Goal: Communication & Community: Connect with others

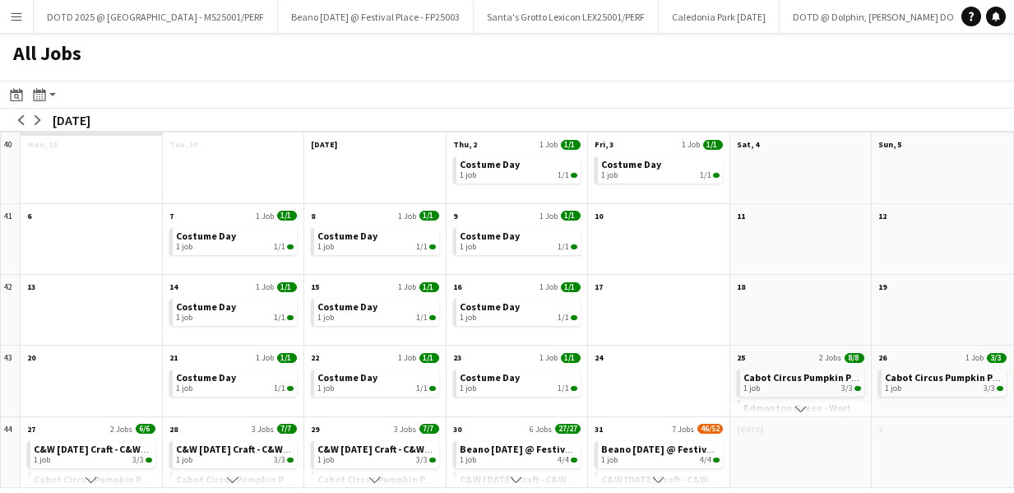
click at [18, 25] on button "Menu" at bounding box center [16, 16] width 33 height 33
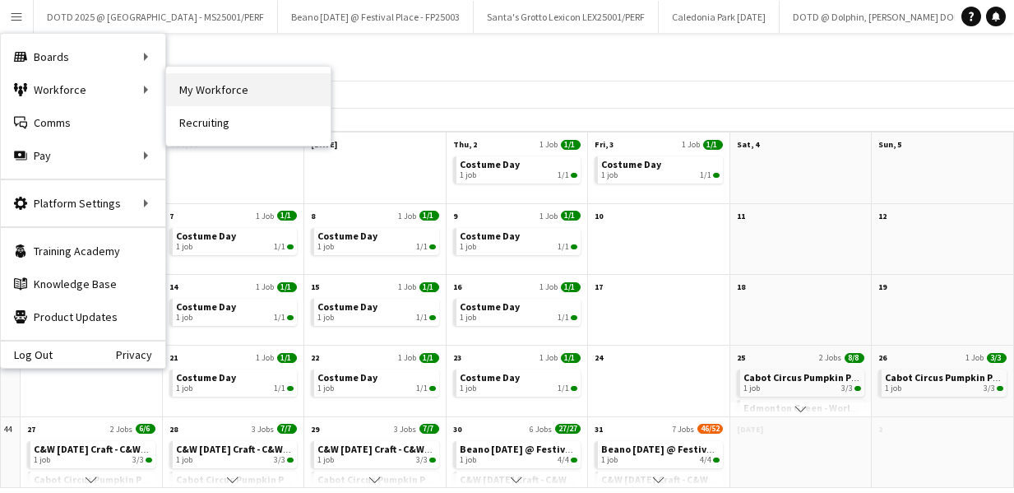
click at [201, 96] on link "My Workforce" at bounding box center [248, 89] width 164 height 33
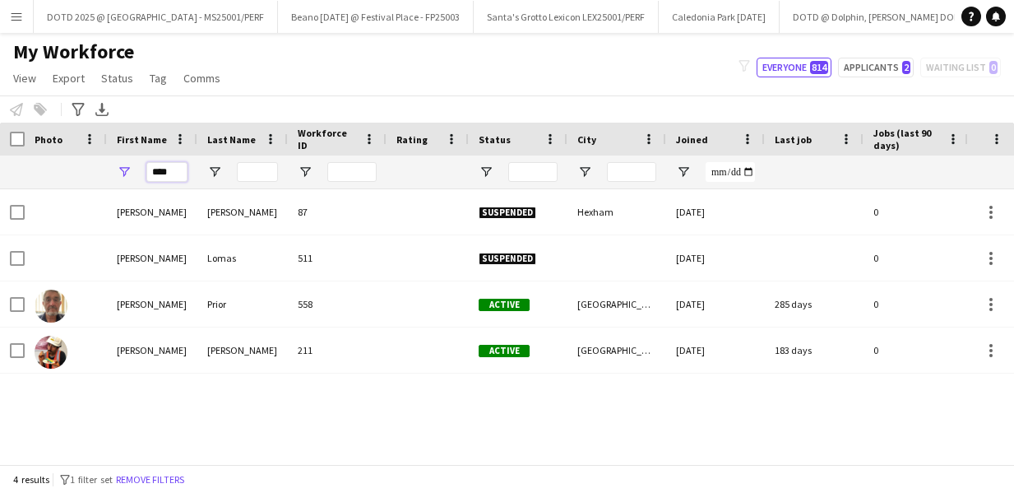
click at [177, 170] on input "****" at bounding box center [166, 172] width 41 height 20
type input "*"
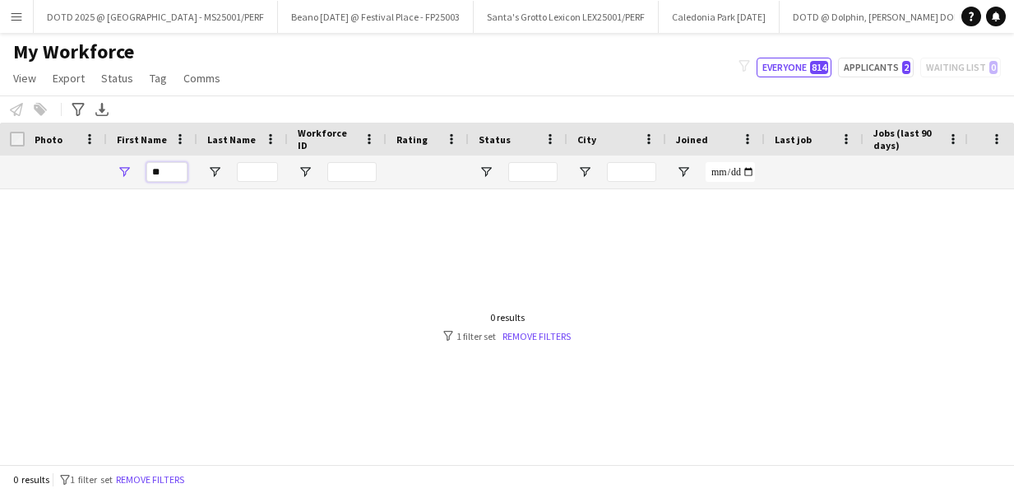
type input "*"
type input "*****"
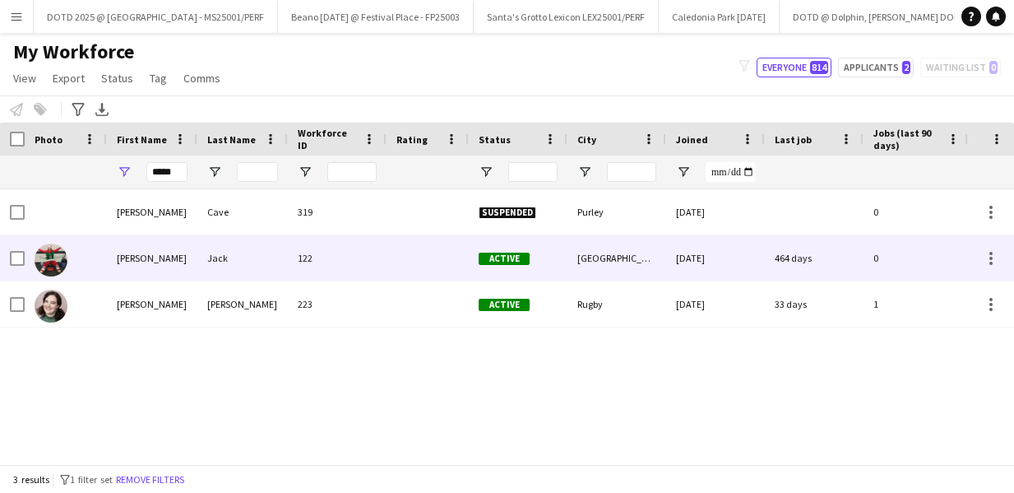
click at [161, 251] on div "[PERSON_NAME]" at bounding box center [152, 257] width 90 height 45
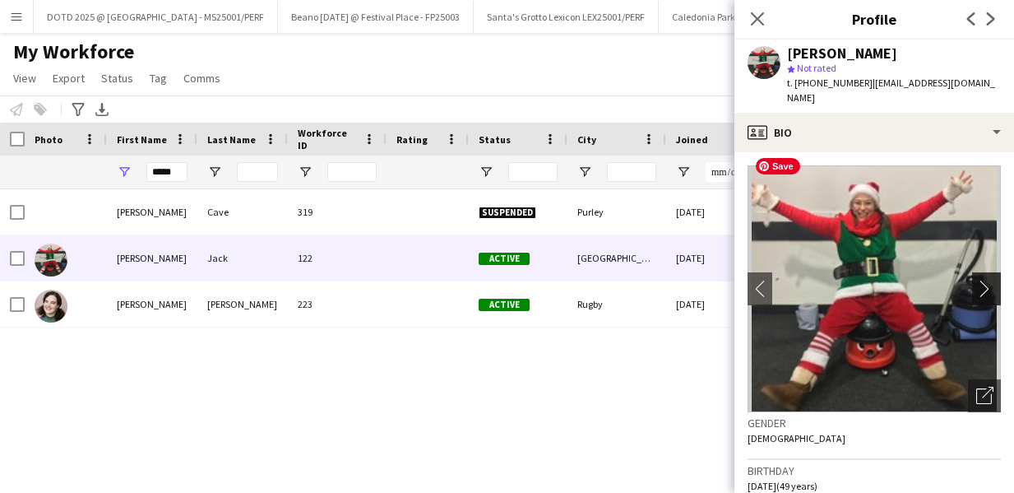
click at [982, 280] on app-icon "chevron-right" at bounding box center [988, 288] width 25 height 17
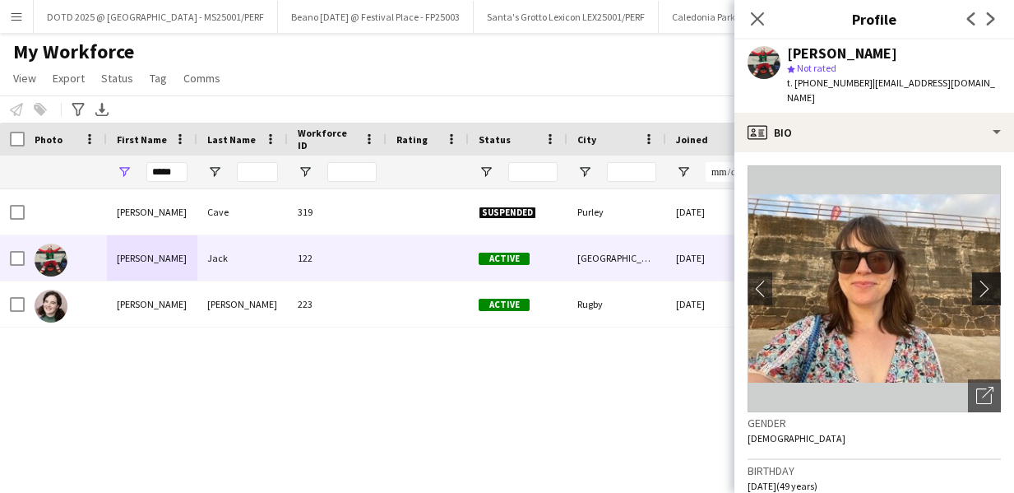
click at [982, 280] on app-icon "chevron-right" at bounding box center [988, 288] width 25 height 17
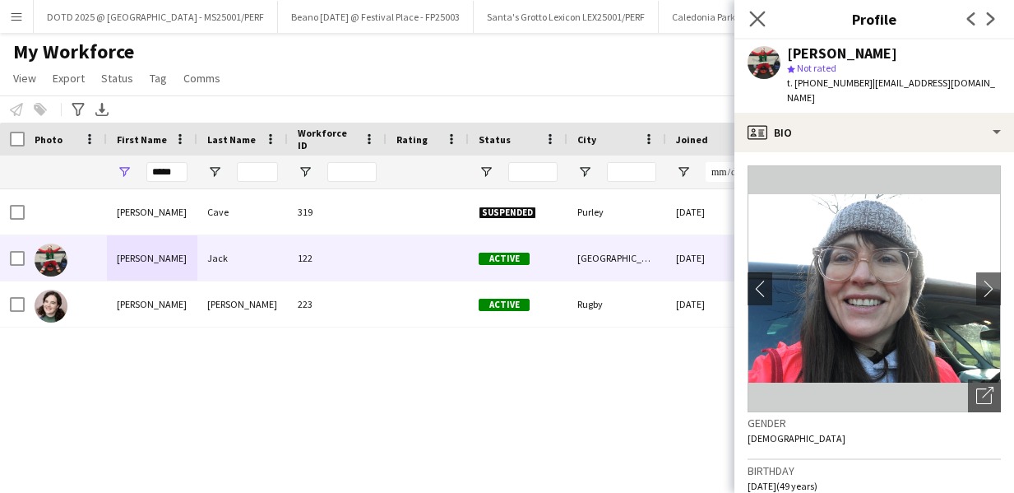
click at [748, 20] on app-icon "Close pop-in" at bounding box center [758, 19] width 24 height 24
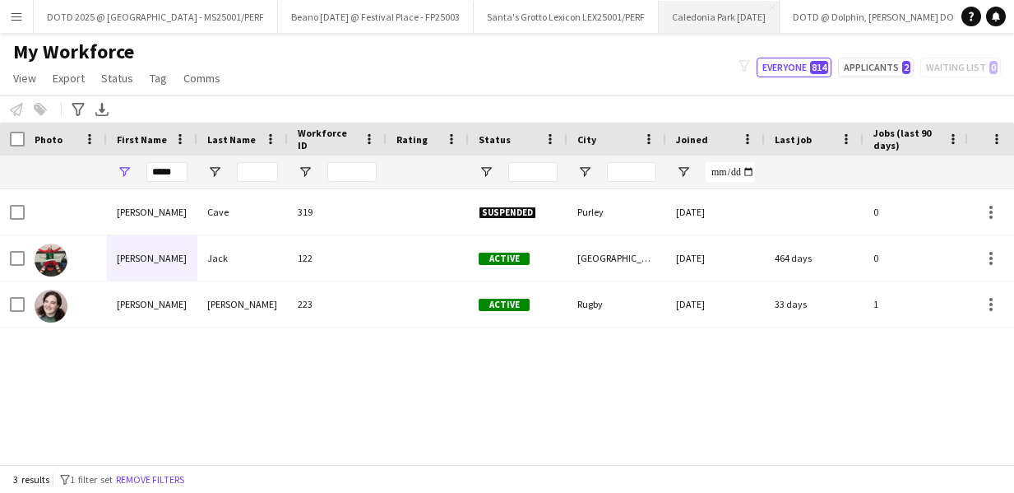
click at [723, 14] on button "Caledonia Park [DATE] Close" at bounding box center [719, 17] width 121 height 32
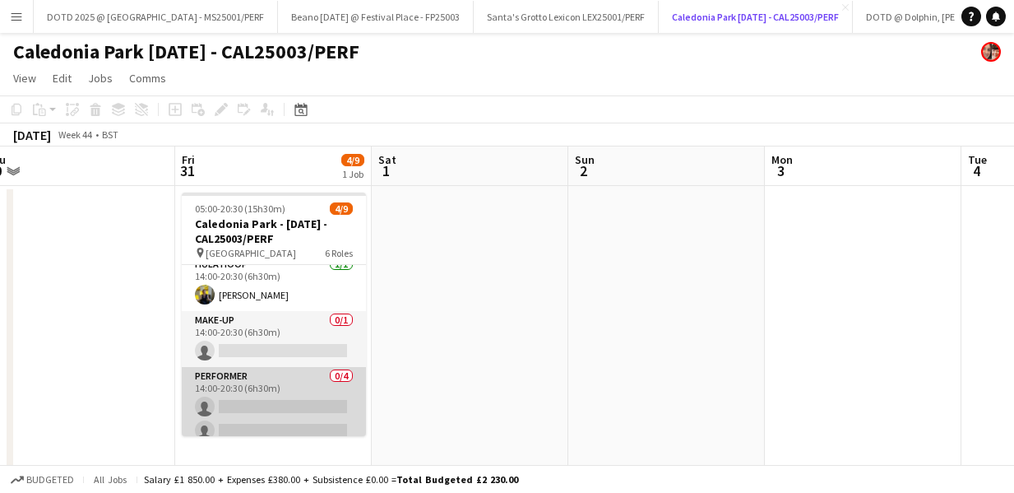
scroll to position [236, 0]
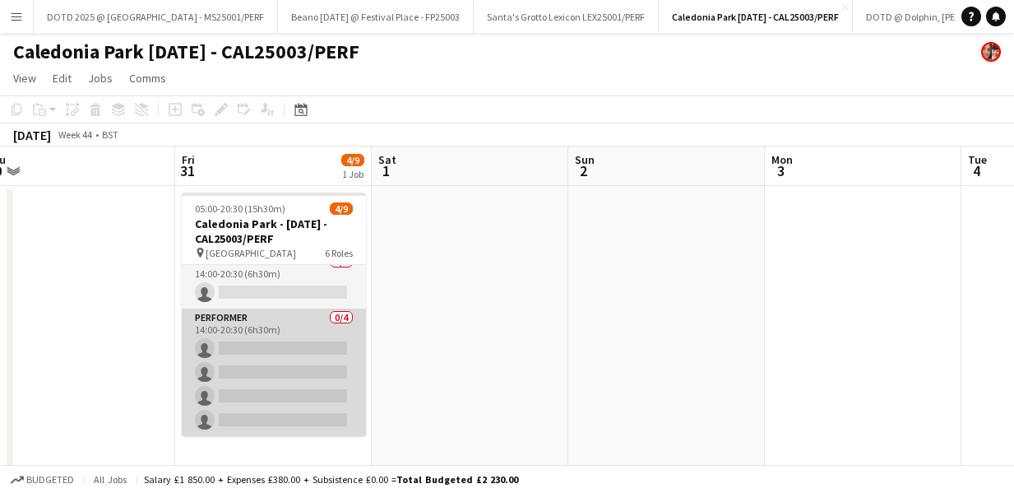
click at [253, 370] on app-card-role "Performer 0/4 14:00-20:30 (6h30m) single-neutral-actions single-neutral-actions…" at bounding box center [274, 371] width 184 height 127
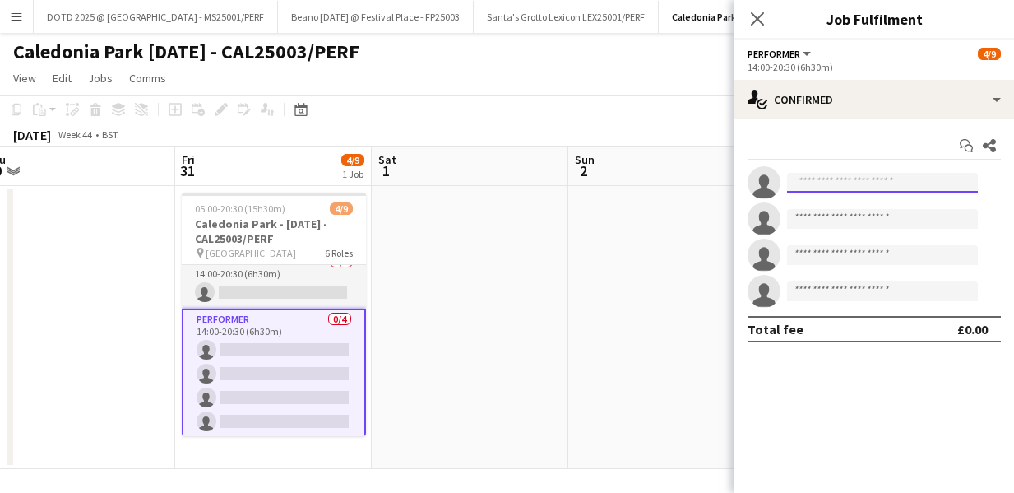
click at [826, 179] on input at bounding box center [882, 183] width 191 height 20
type input "*****"
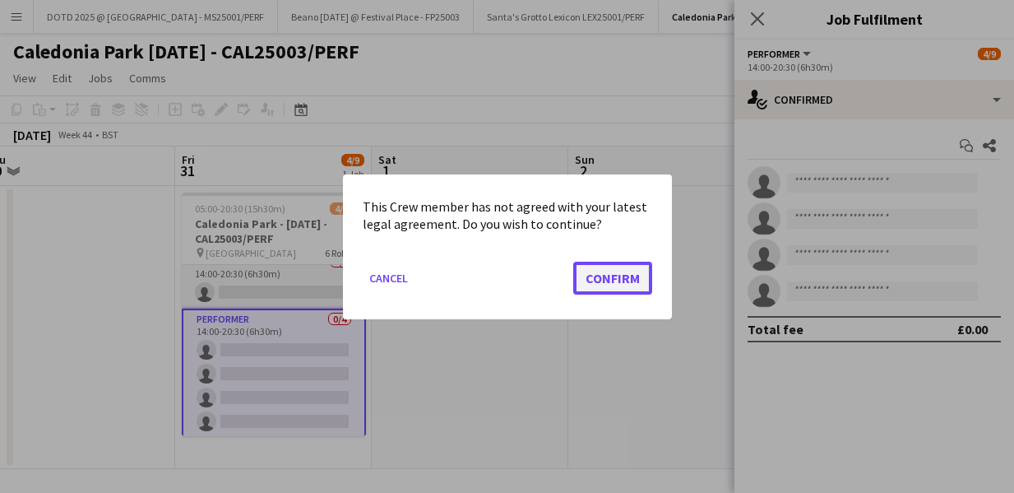
click at [613, 292] on button "Confirm" at bounding box center [612, 277] width 79 height 33
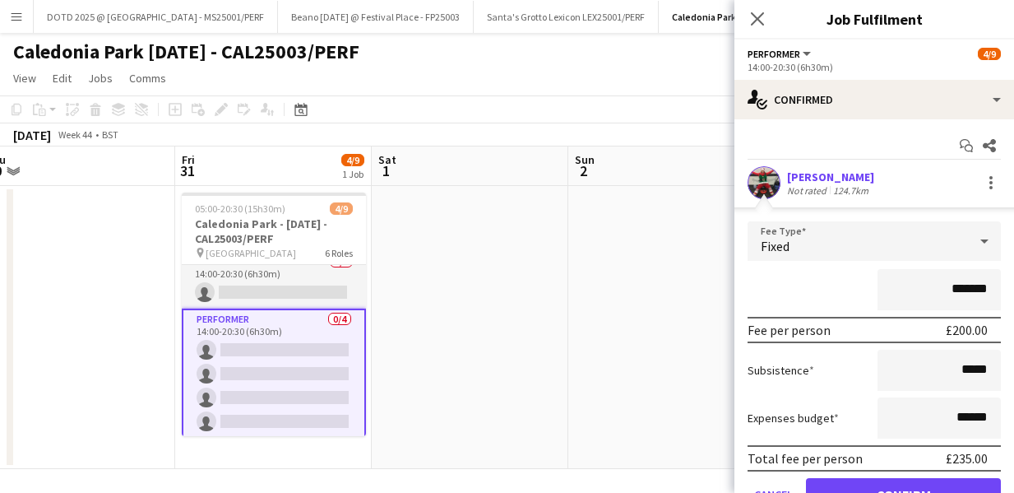
scroll to position [55, 0]
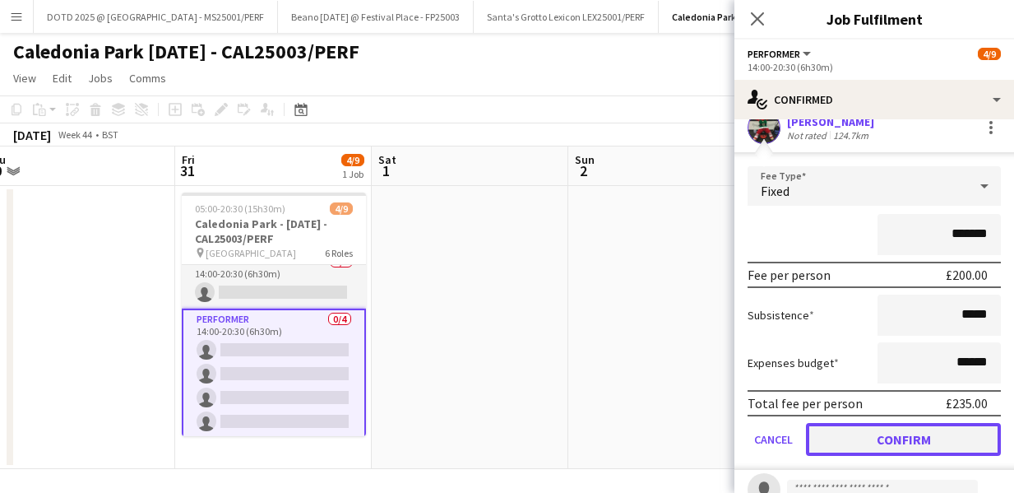
click at [863, 445] on button "Confirm" at bounding box center [903, 439] width 195 height 33
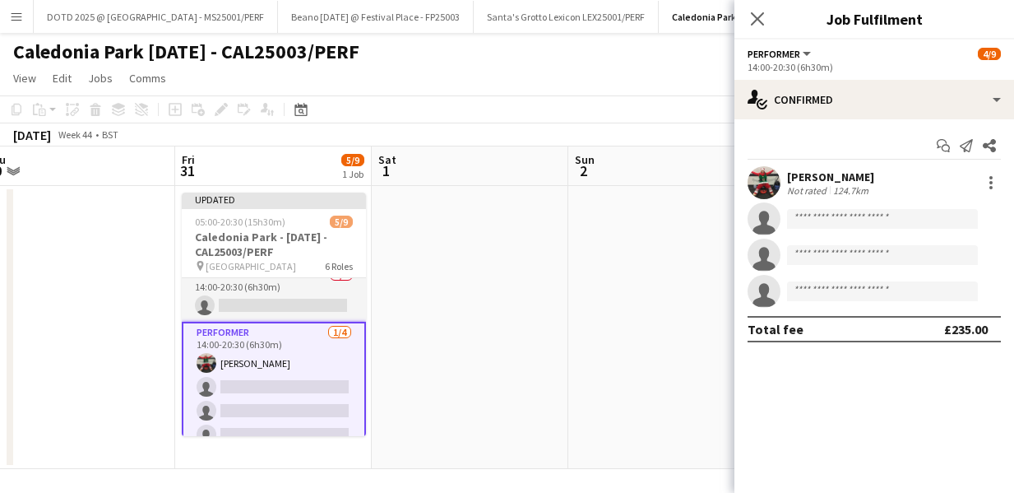
scroll to position [0, 0]
click at [806, 228] on body "Menu Boards Boards Boards All jobs Status Workforce Workforce My Workforce Recr…" at bounding box center [507, 248] width 1014 height 497
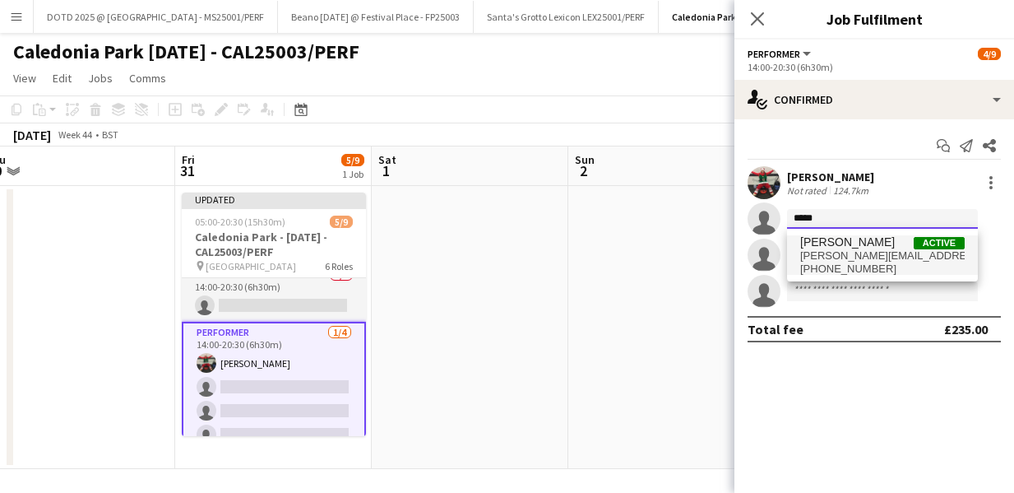
type input "*****"
click at [810, 257] on span "[PERSON_NAME][EMAIL_ADDRESS][PERSON_NAME][DOMAIN_NAME]" at bounding box center [882, 255] width 164 height 13
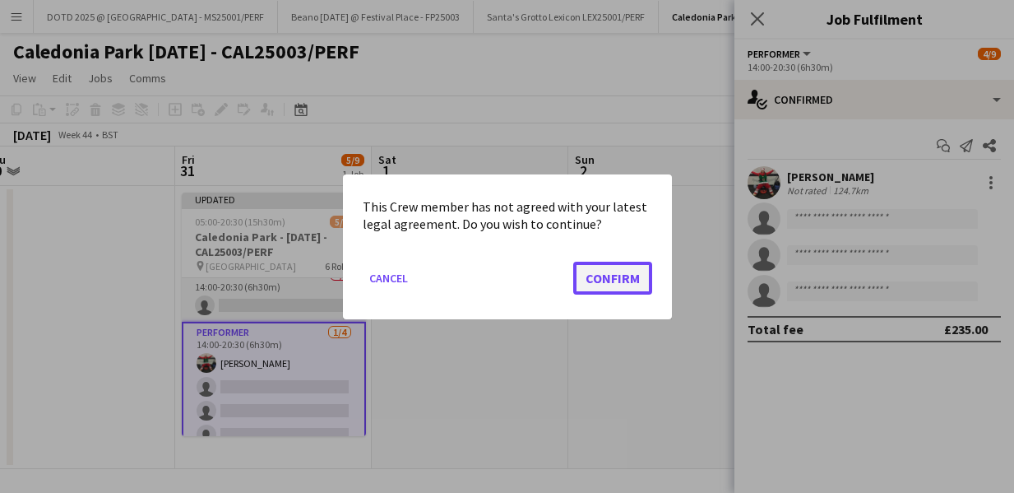
click at [630, 277] on button "Confirm" at bounding box center [612, 277] width 79 height 33
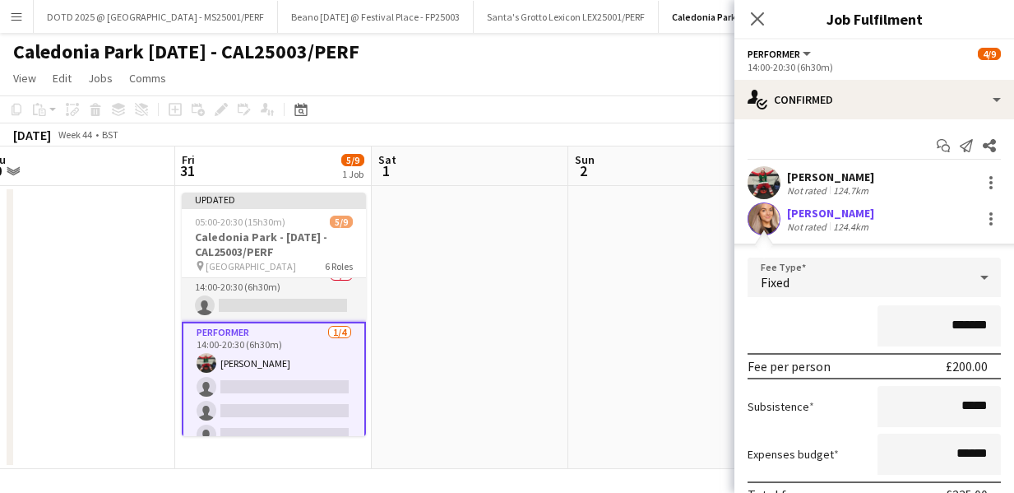
scroll to position [188, 0]
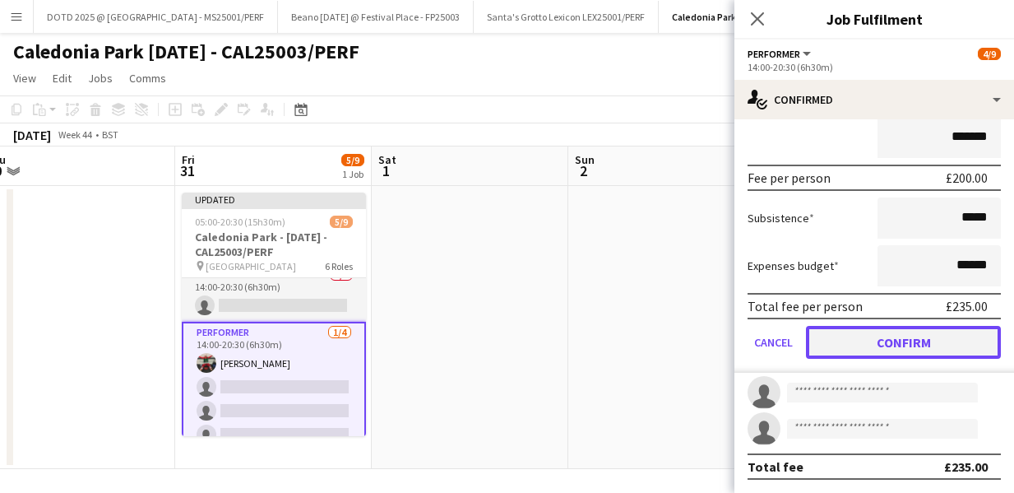
click at [892, 336] on button "Confirm" at bounding box center [903, 342] width 195 height 33
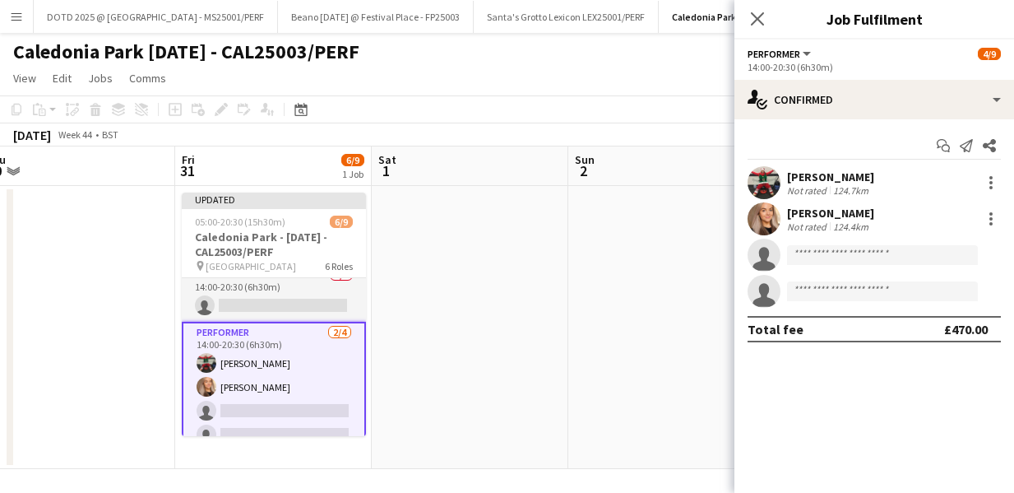
scroll to position [0, 0]
click at [814, 258] on input at bounding box center [882, 255] width 191 height 20
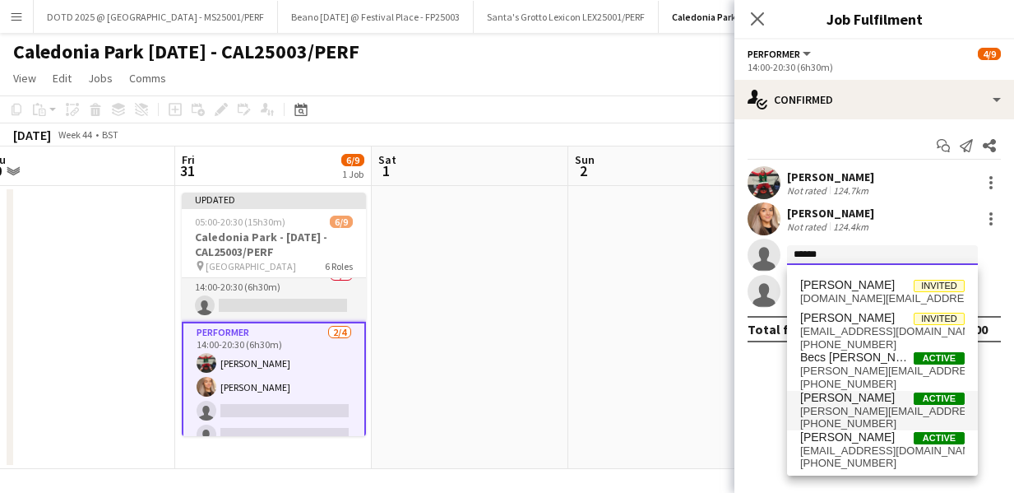
type input "******"
click at [873, 400] on span "[PERSON_NAME]" at bounding box center [847, 398] width 95 height 14
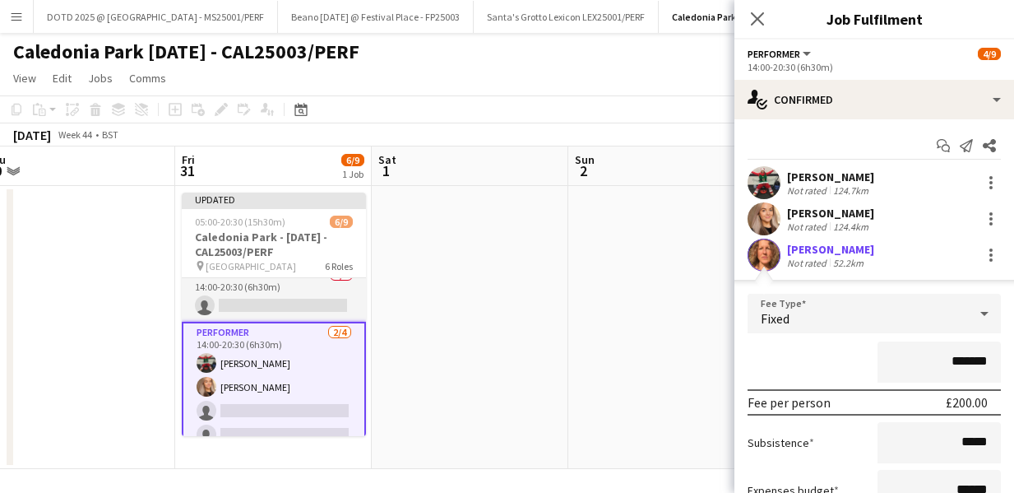
scroll to position [129, 0]
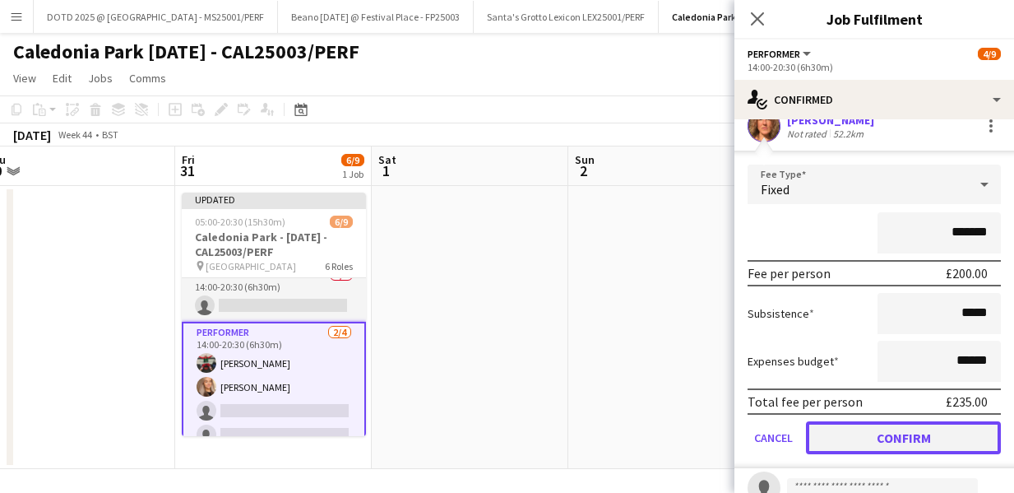
click at [878, 436] on button "Confirm" at bounding box center [903, 437] width 195 height 33
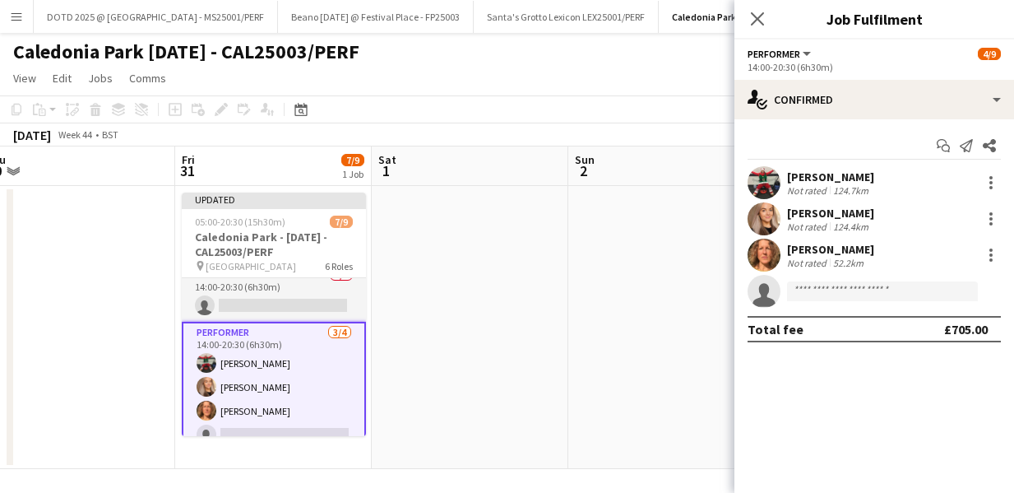
scroll to position [0, 0]
click at [758, 20] on icon at bounding box center [757, 19] width 16 height 16
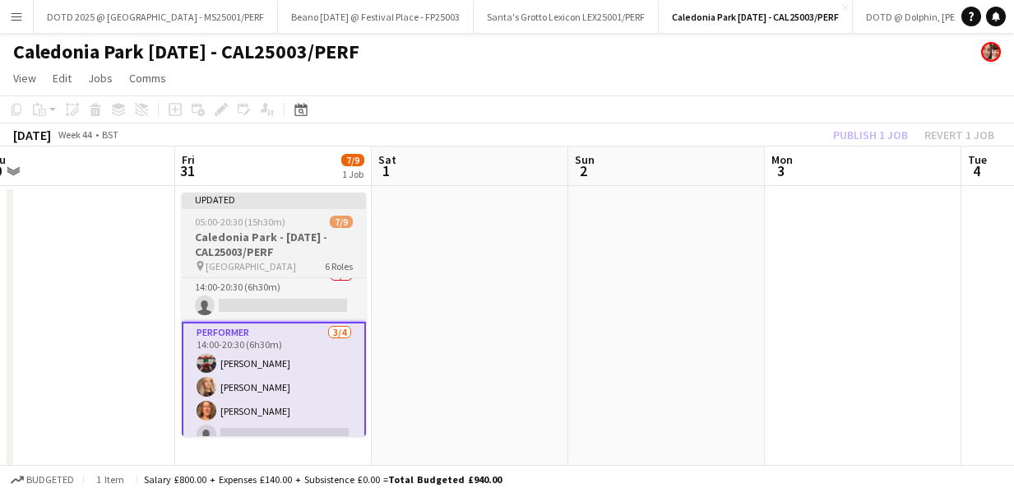
click at [248, 220] on span "05:00-20:30 (15h30m)" at bounding box center [240, 221] width 90 height 12
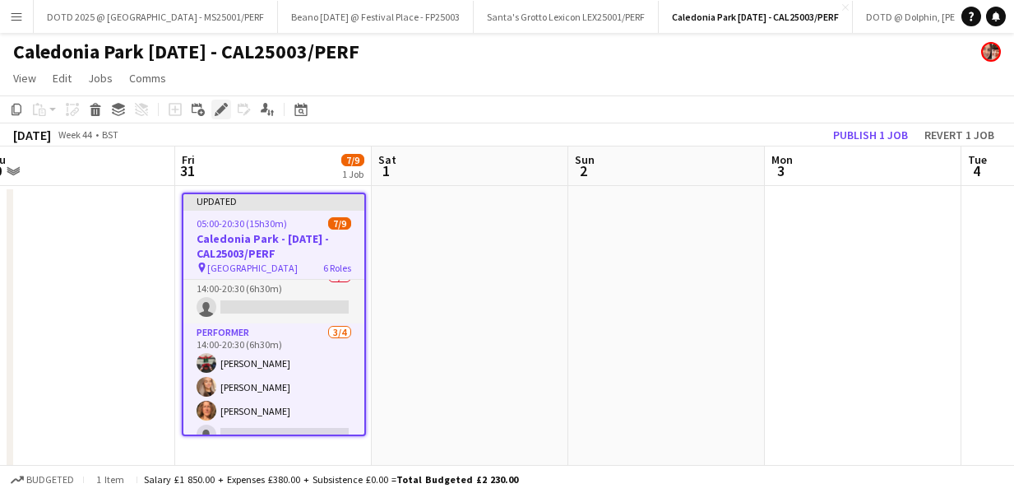
click at [220, 103] on icon "Edit" at bounding box center [221, 109] width 13 height 13
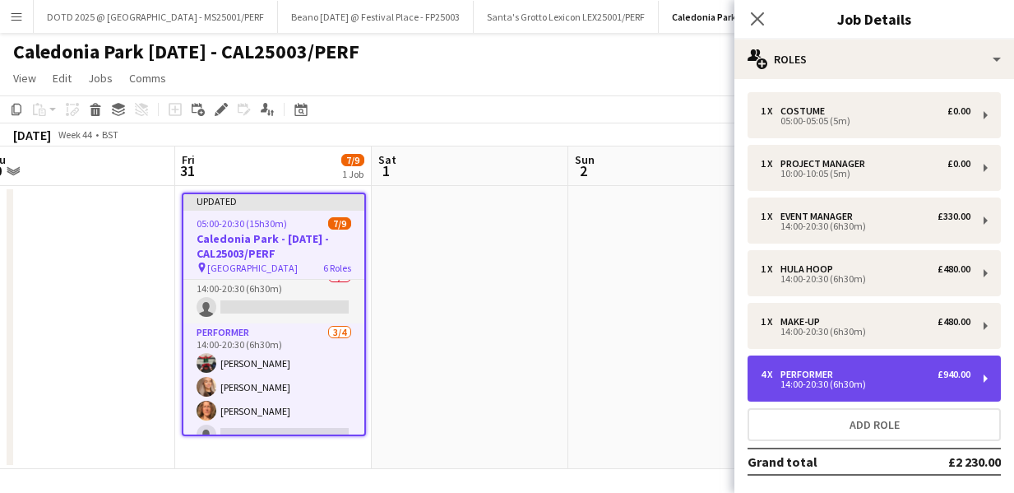
click at [886, 371] on div "4 x Performer £940.00" at bounding box center [866, 374] width 210 height 12
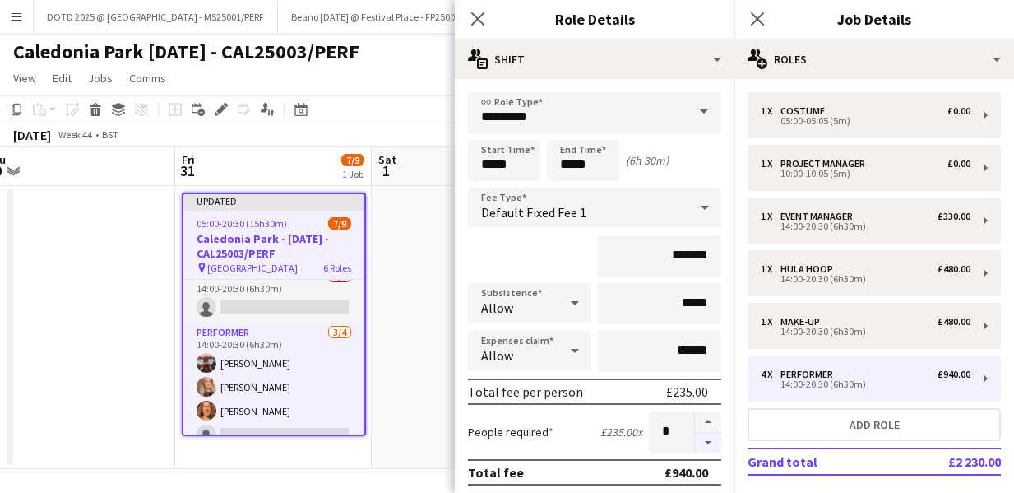
click at [711, 444] on button "button" at bounding box center [708, 443] width 26 height 21
type input "*"
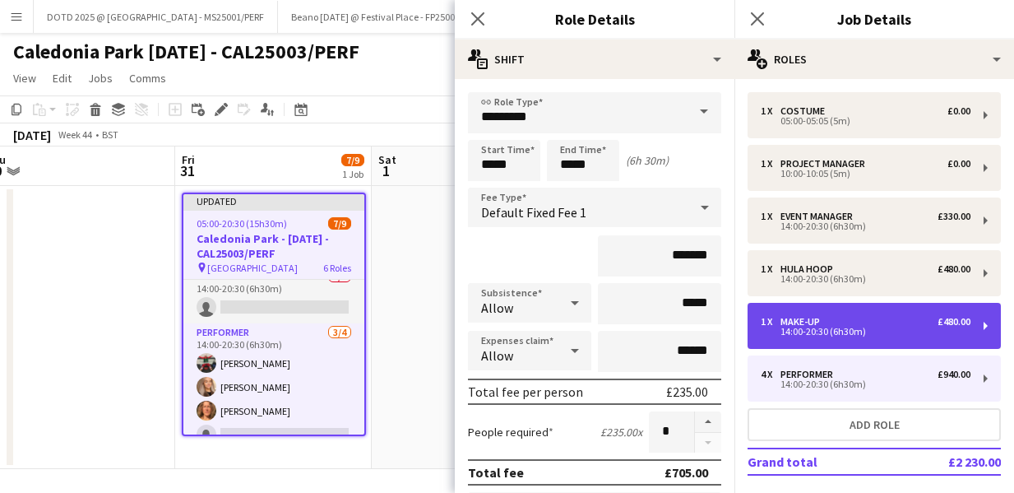
click at [844, 329] on div "14:00-20:30 (6h30m)" at bounding box center [866, 331] width 210 height 8
type input "*******"
type input "******"
type input "*"
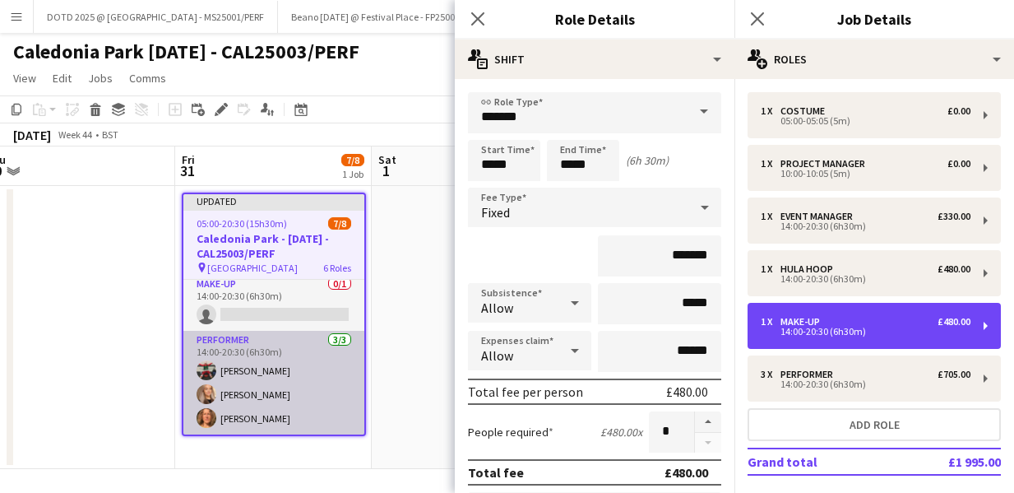
scroll to position [184, 0]
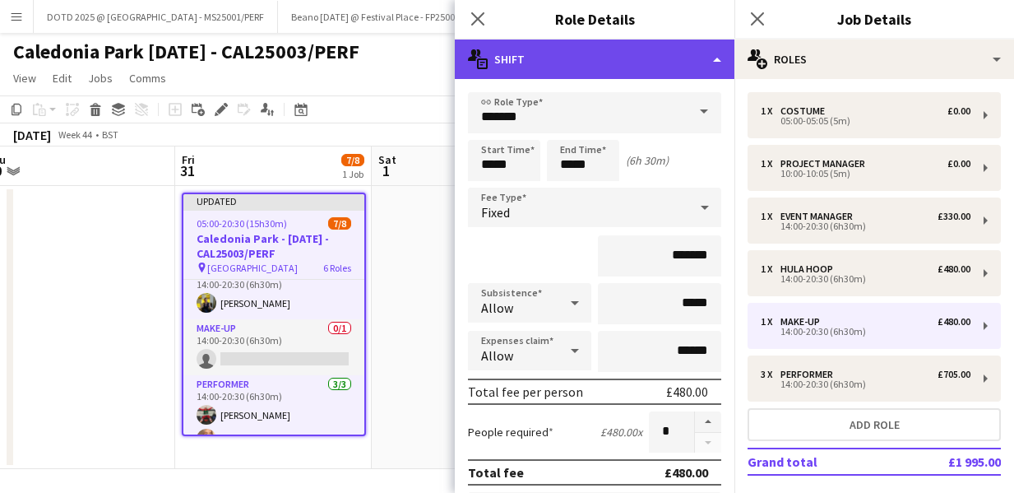
click at [701, 67] on div "multiple-actions-text Shift" at bounding box center [595, 58] width 280 height 39
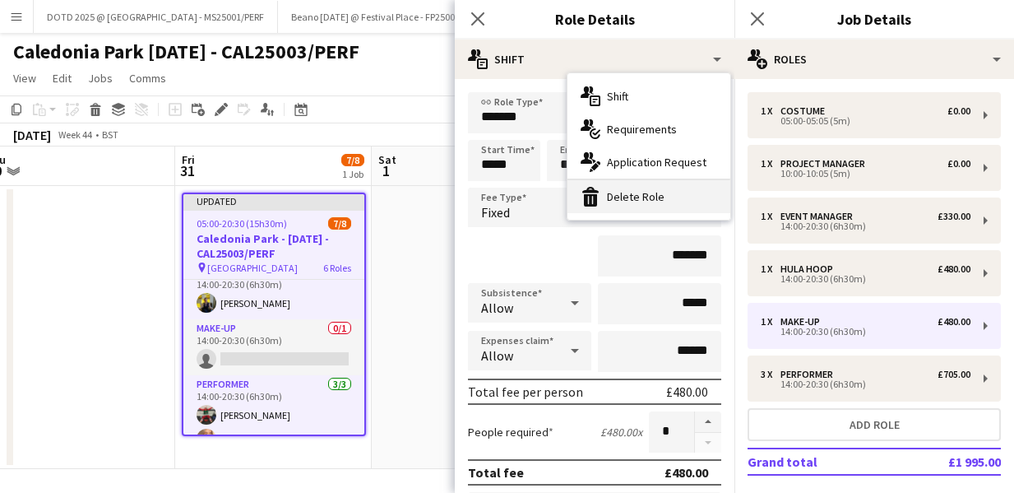
click at [651, 192] on div "bin-2 Delete Role" at bounding box center [648, 196] width 163 height 33
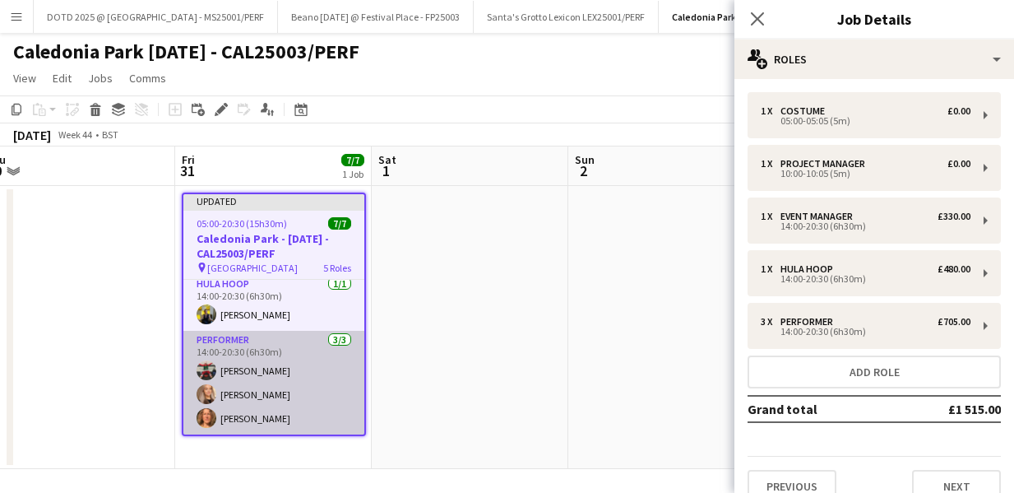
scroll to position [4, 0]
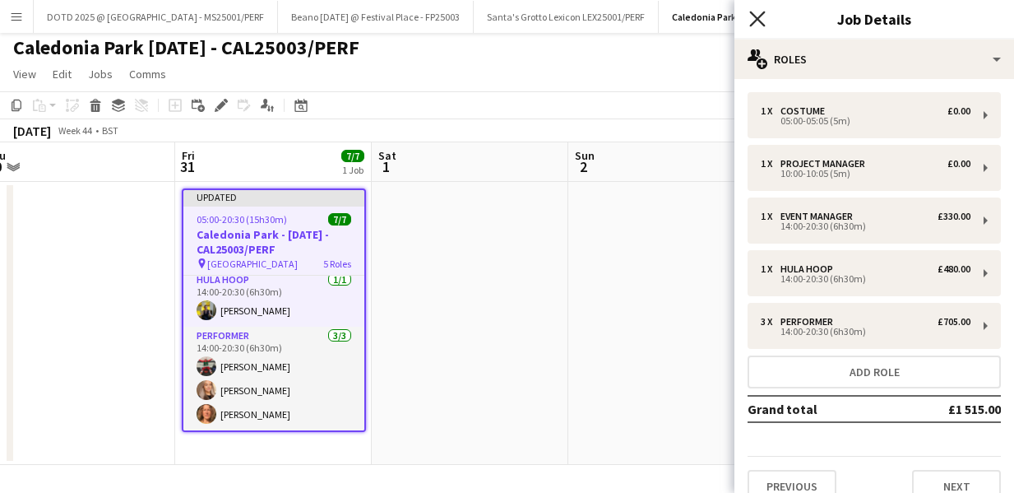
click at [758, 20] on icon at bounding box center [757, 19] width 16 height 16
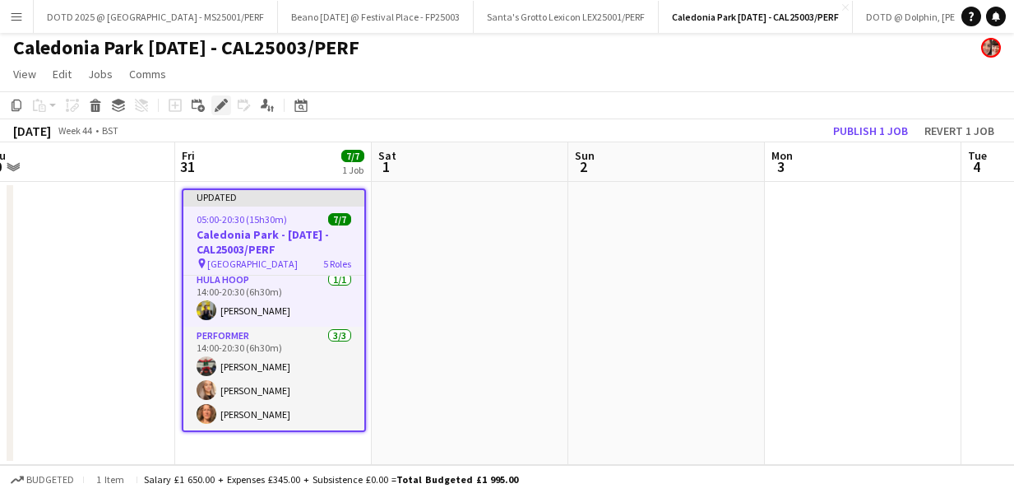
click at [216, 100] on icon "Edit" at bounding box center [221, 105] width 13 height 13
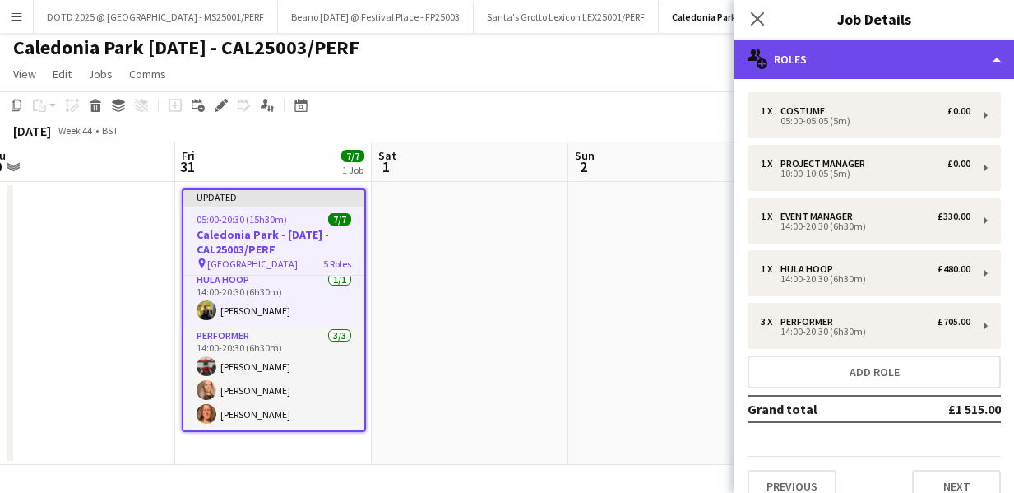
click at [964, 67] on div "multiple-users-add Roles" at bounding box center [874, 58] width 280 height 39
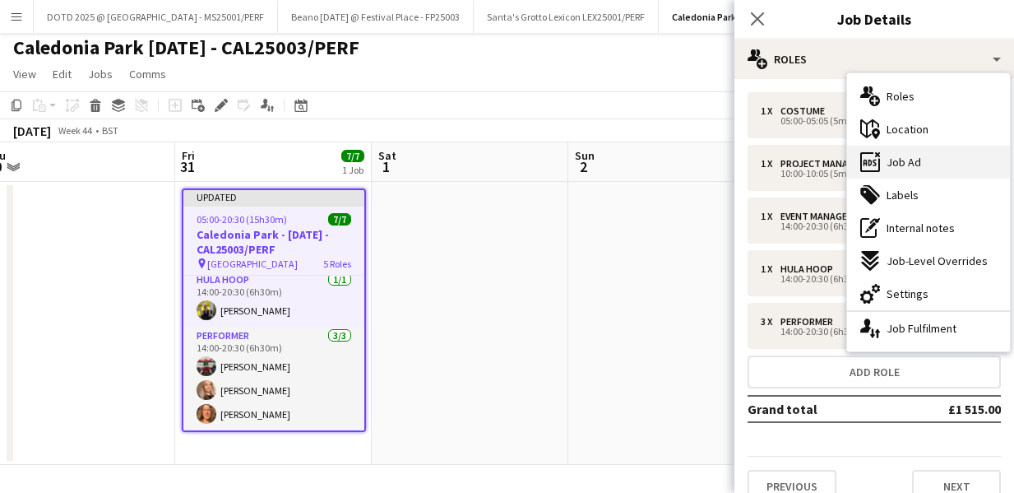
click at [920, 168] on div "ads-window Job Ad" at bounding box center [928, 162] width 163 height 33
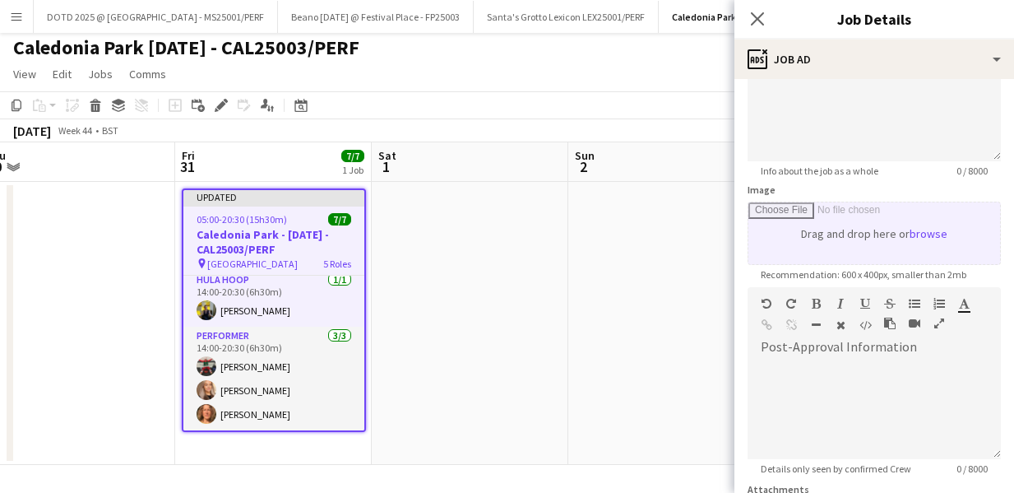
scroll to position [165, 0]
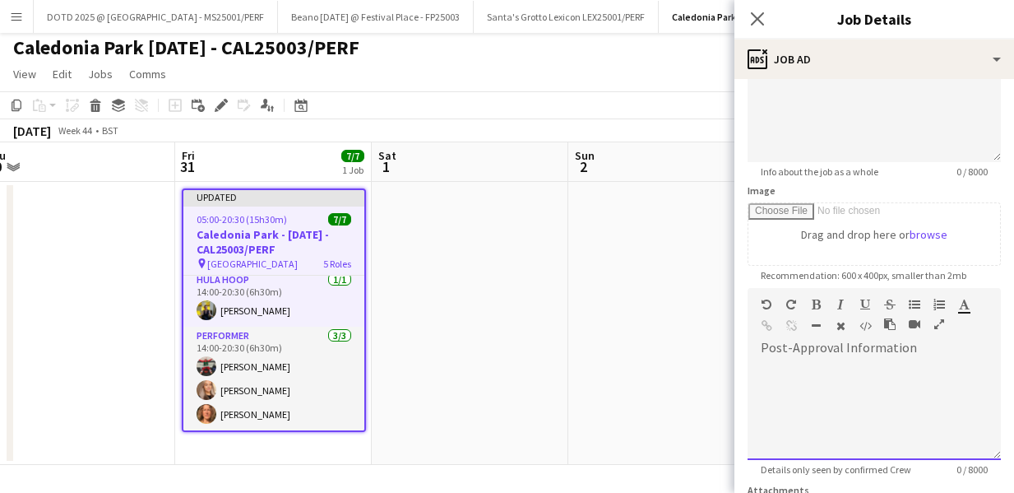
click at [808, 380] on div at bounding box center [874, 410] width 253 height 99
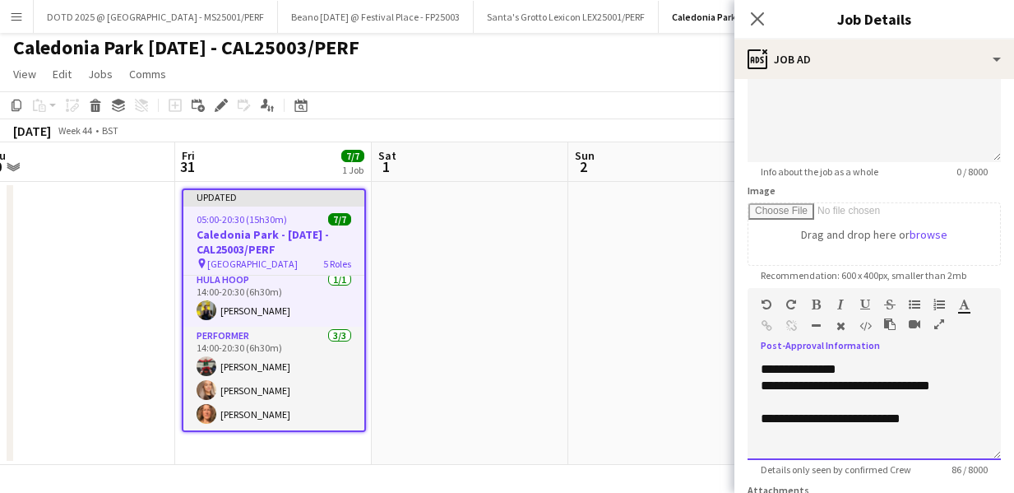
scroll to position [2, 0]
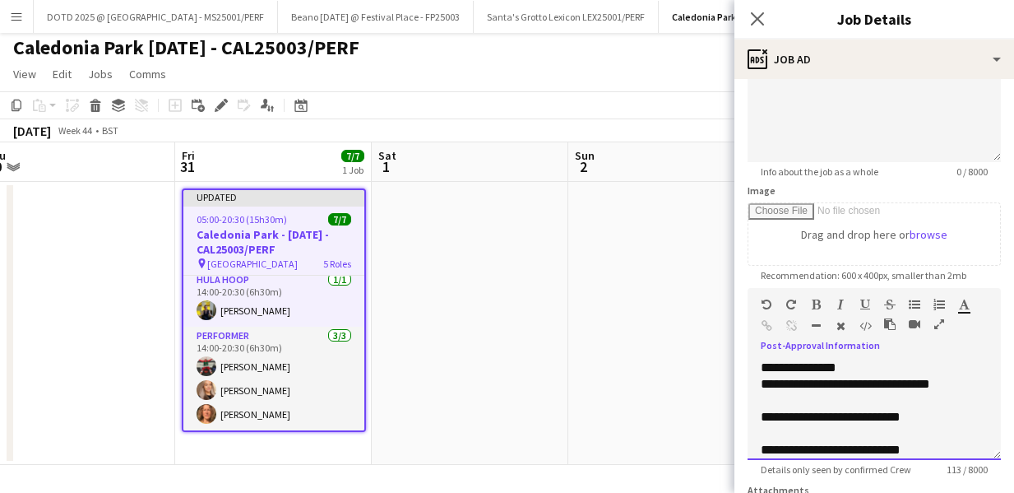
click at [802, 444] on div "**********" at bounding box center [874, 450] width 227 height 16
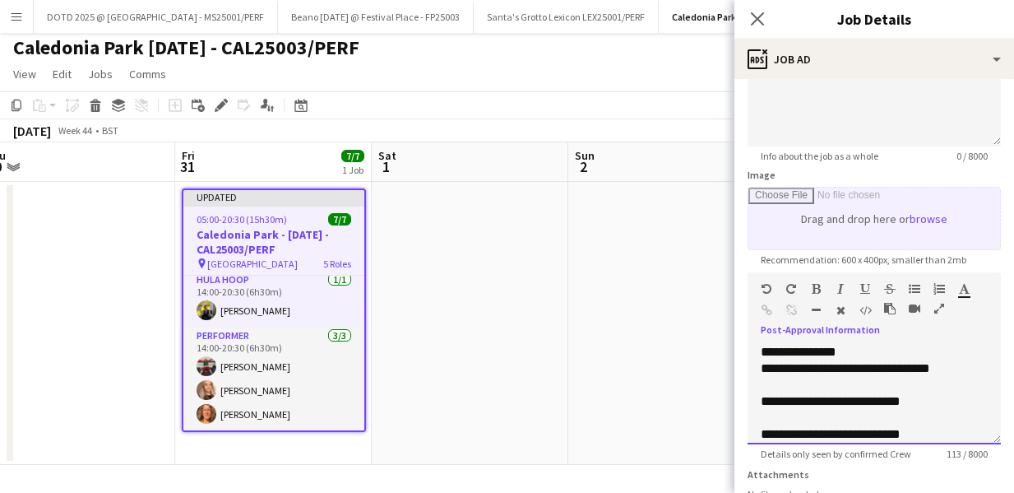
scroll to position [183, 0]
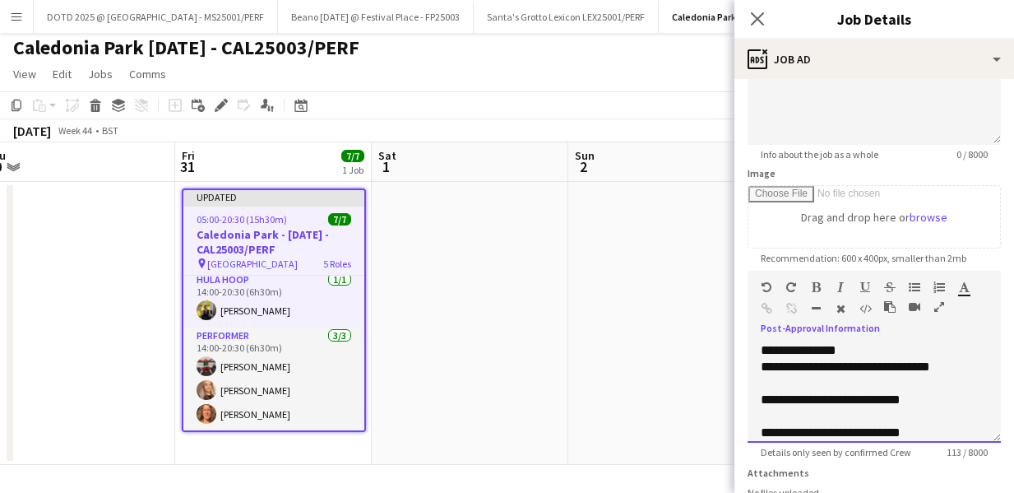
click at [758, 349] on div "**********" at bounding box center [874, 393] width 253 height 99
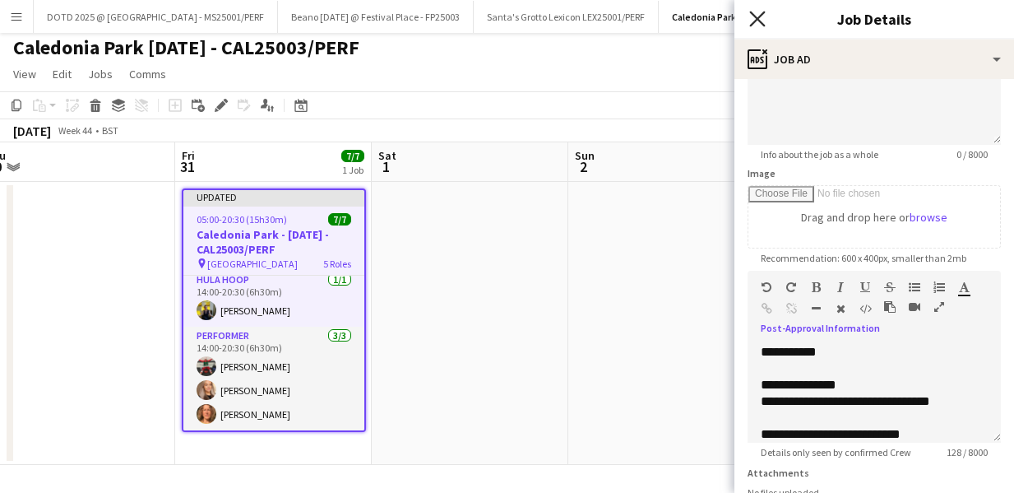
click at [756, 14] on icon "Close pop-in" at bounding box center [757, 19] width 16 height 16
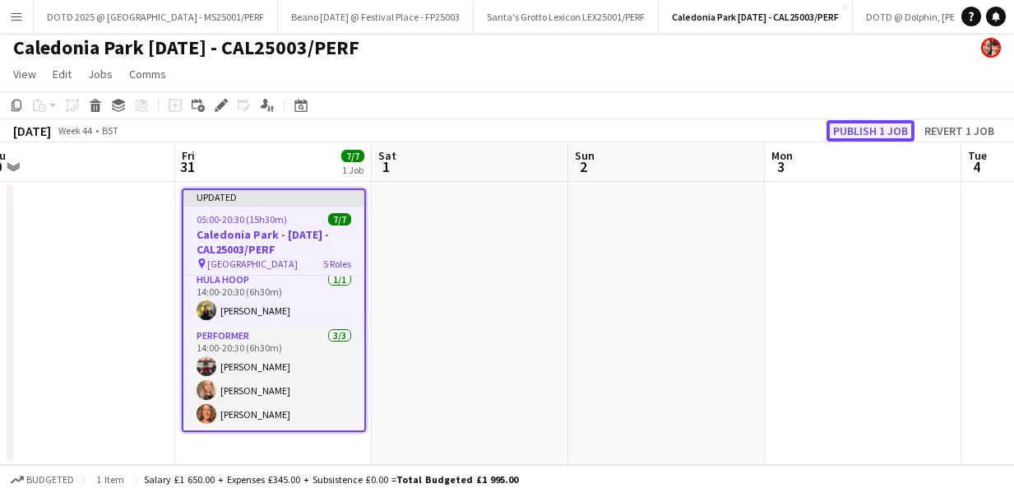
click at [857, 127] on button "Publish 1 job" at bounding box center [870, 130] width 88 height 21
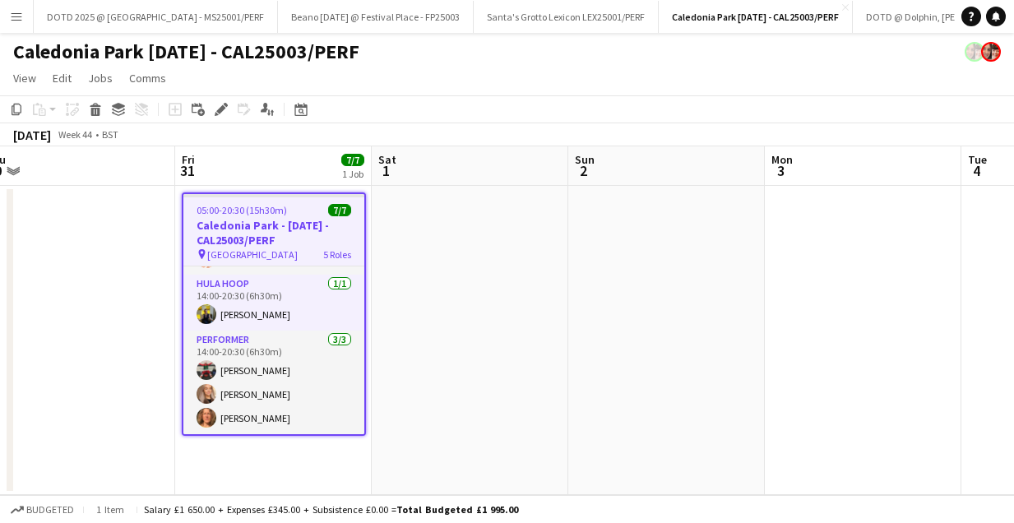
click at [22, 12] on app-icon "Menu" at bounding box center [16, 16] width 13 height 13
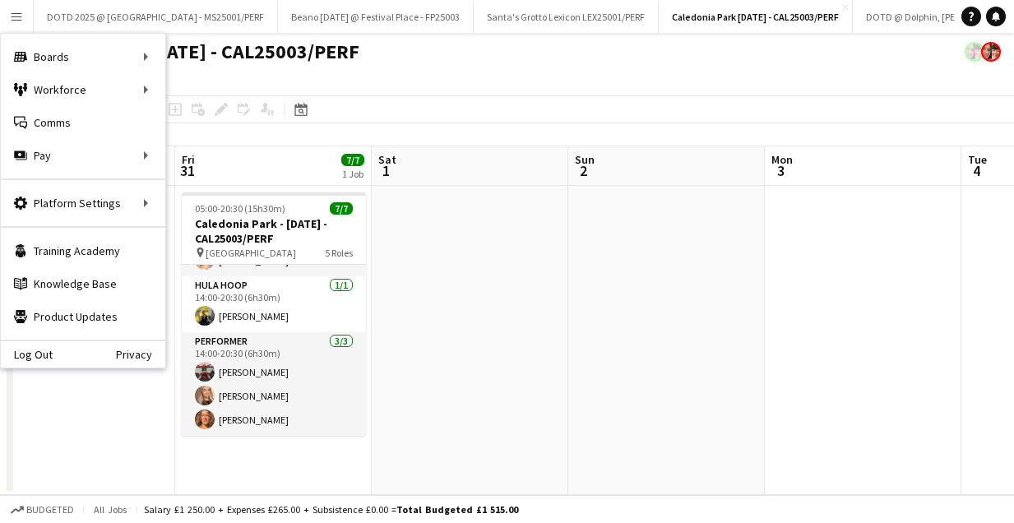
scroll to position [156, 0]
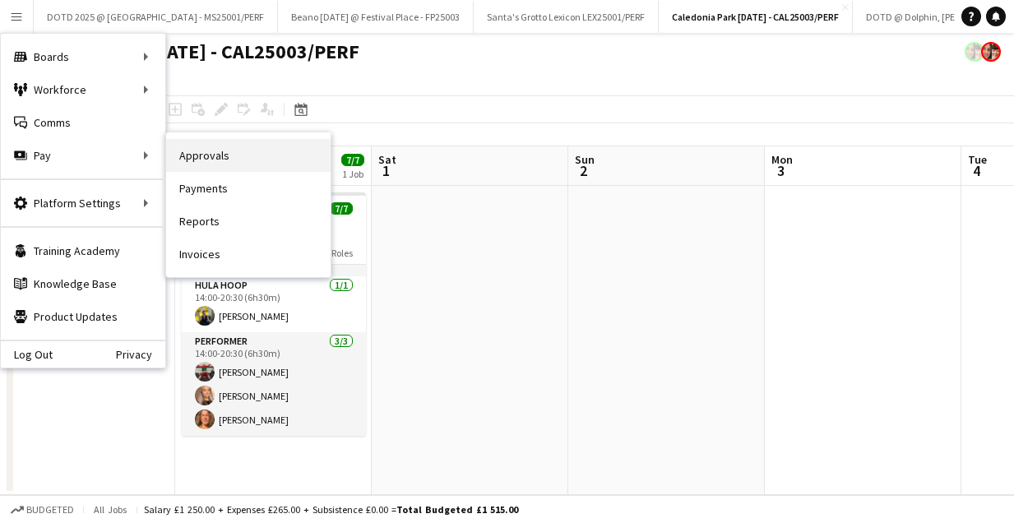
click at [215, 160] on link "Approvals" at bounding box center [248, 155] width 164 height 33
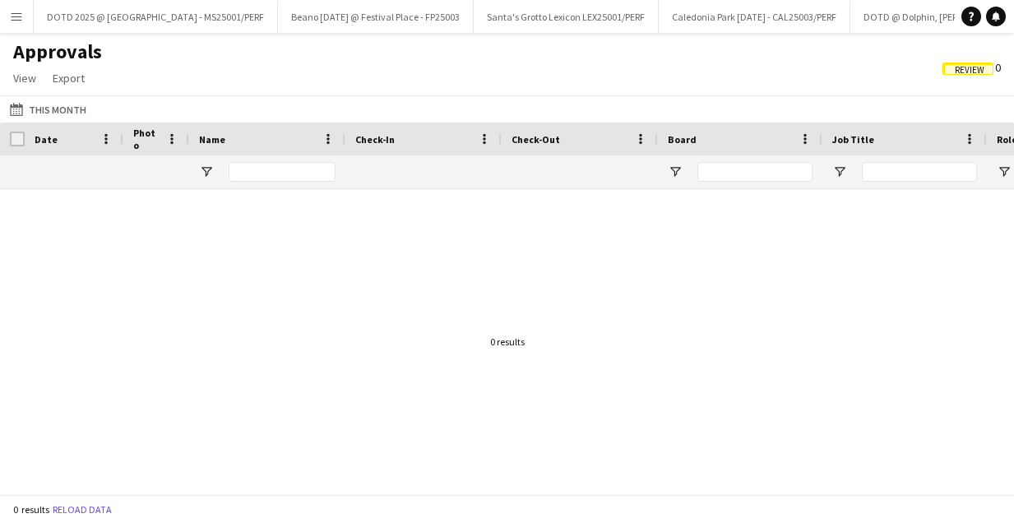
click at [19, 14] on app-icon "Menu" at bounding box center [16, 16] width 13 height 13
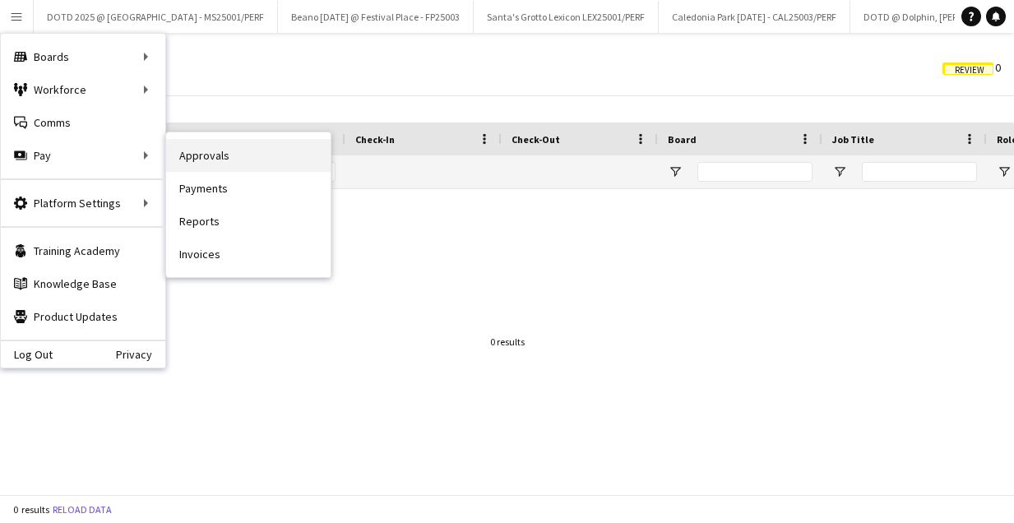
click at [230, 165] on link "Approvals" at bounding box center [248, 155] width 164 height 33
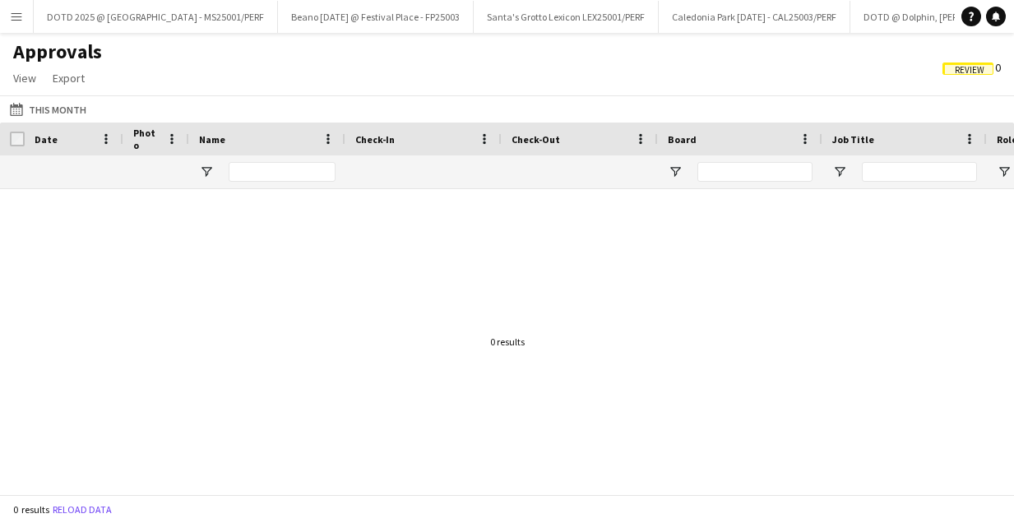
click at [959, 63] on span "Review" at bounding box center [967, 69] width 51 height 12
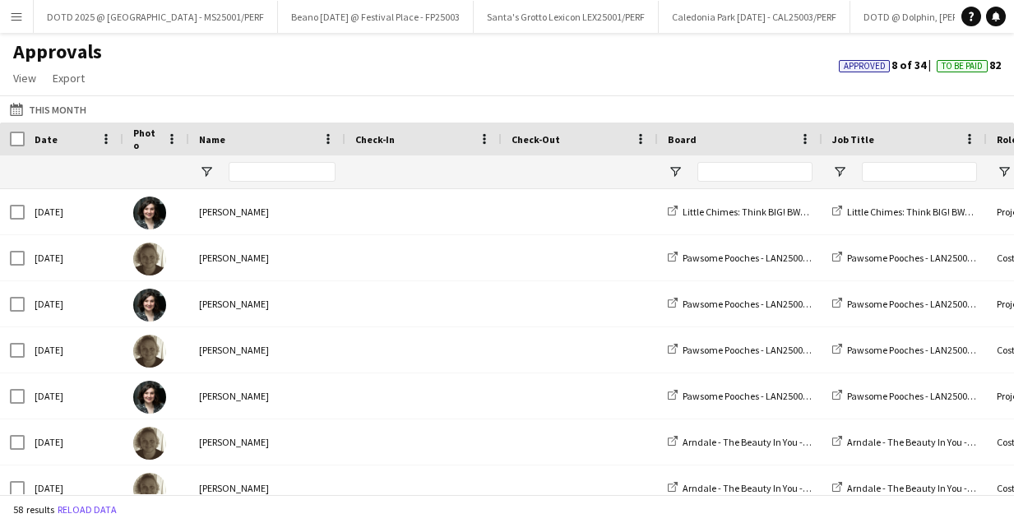
click at [288, 155] on div at bounding box center [282, 171] width 107 height 33
click at [269, 169] on input "Name Filter Input" at bounding box center [282, 172] width 107 height 20
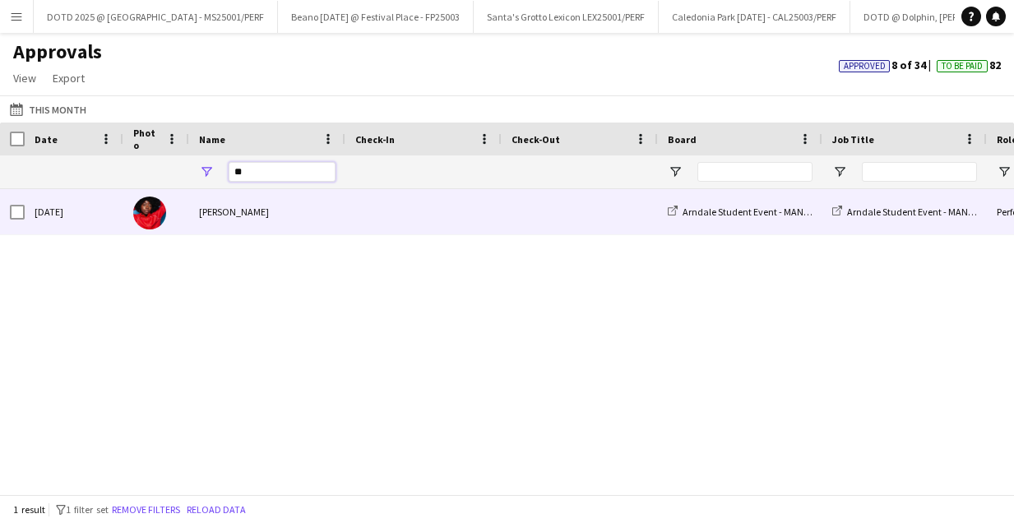
type input "*"
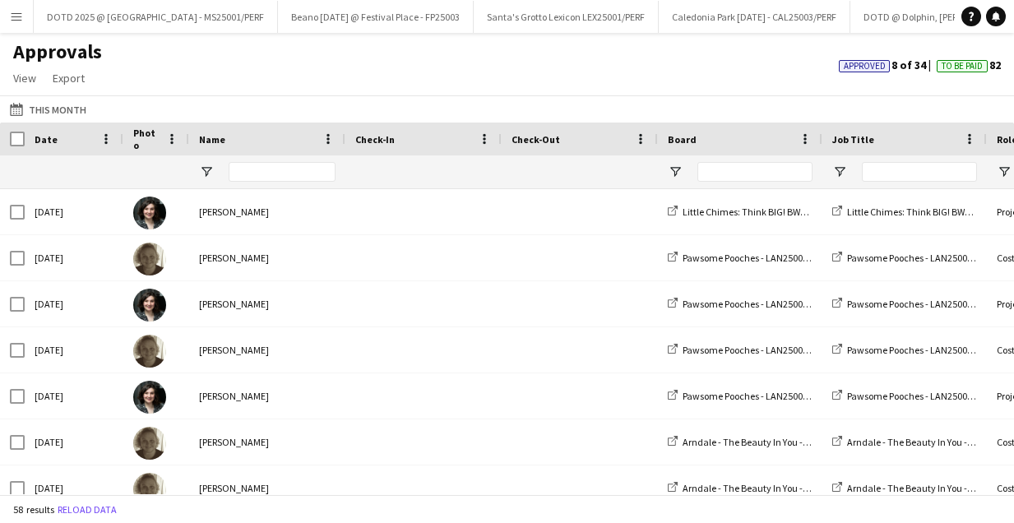
click at [25, 13] on button "Menu" at bounding box center [16, 16] width 33 height 33
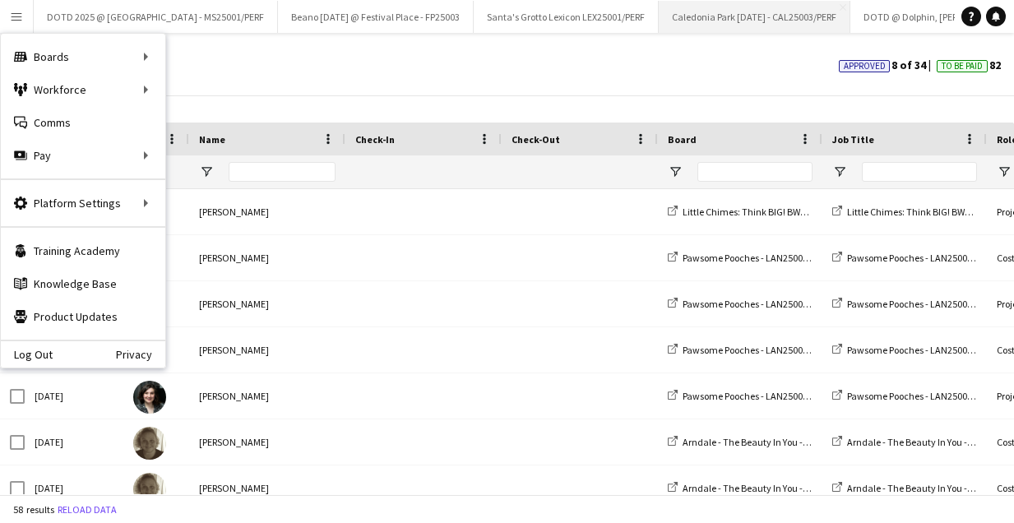
click at [722, 19] on button "Caledonia Park [DATE] - CAL25003/PERF Close" at bounding box center [755, 17] width 192 height 32
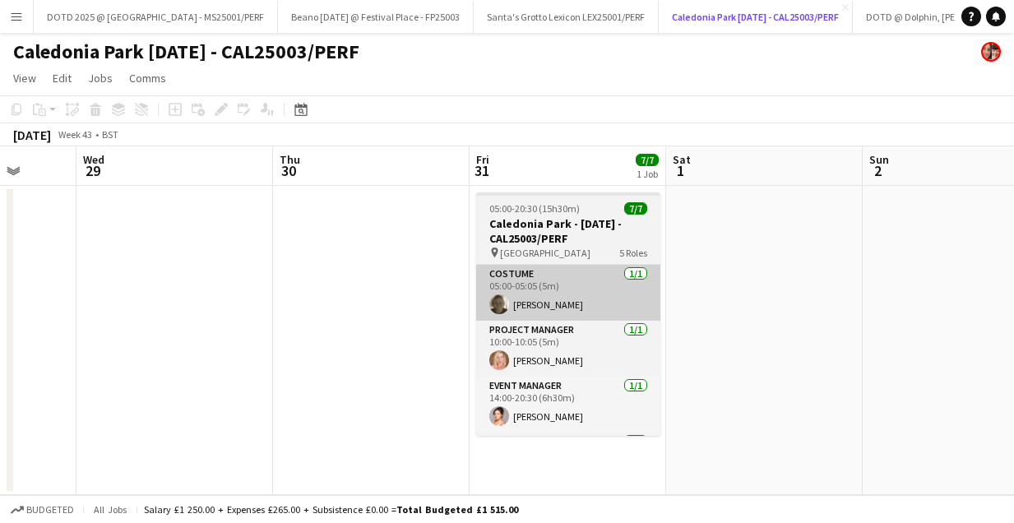
scroll to position [0, 729]
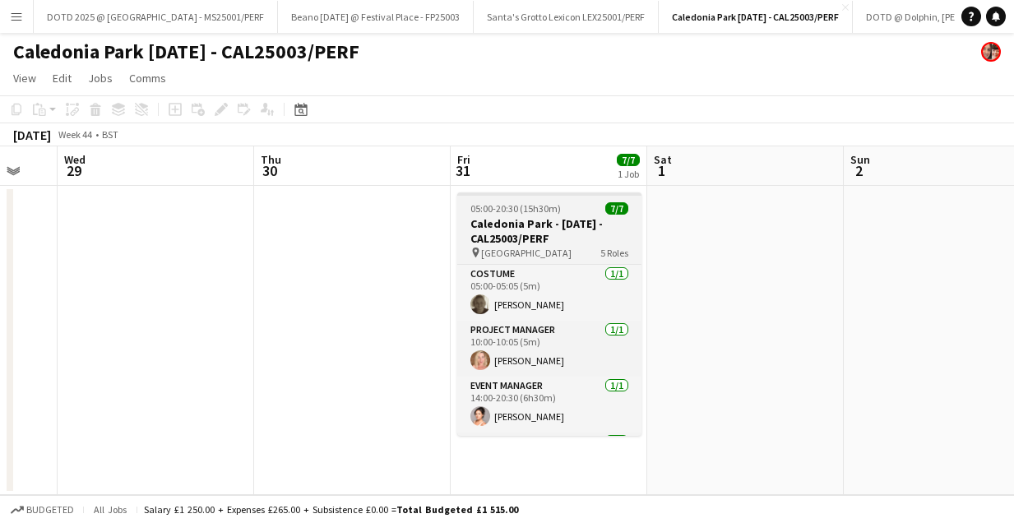
click at [557, 247] on div "pin Caledonia Park 5 Roles" at bounding box center [549, 252] width 184 height 13
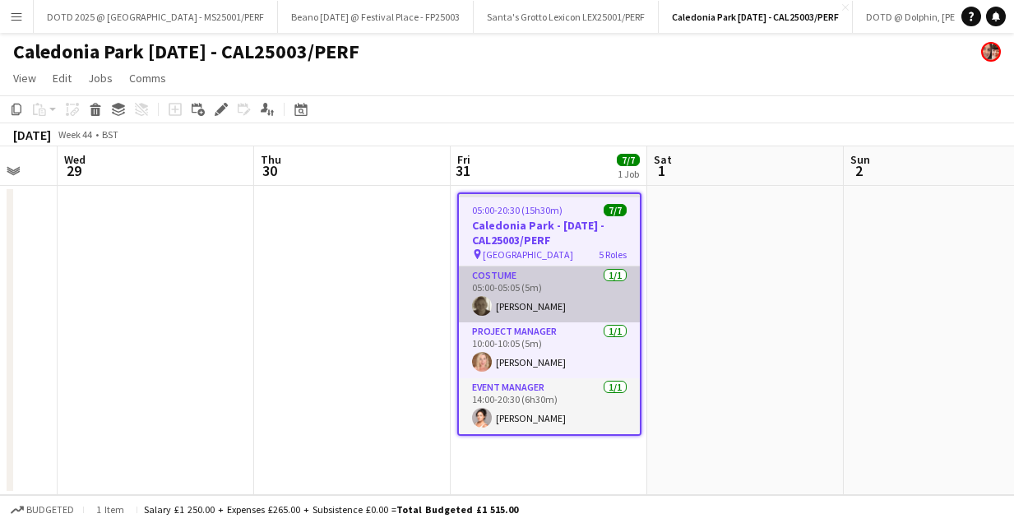
click at [539, 283] on app-card-role "Costume [DATE] 05:00-05:05 (5m) [PERSON_NAME]" at bounding box center [549, 294] width 181 height 56
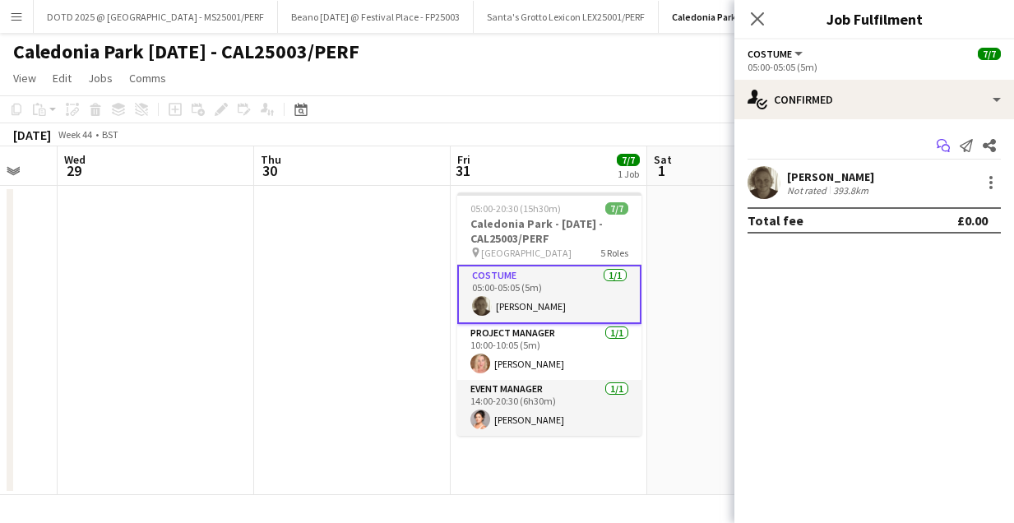
click at [941, 141] on icon "Start chat" at bounding box center [943, 145] width 13 height 13
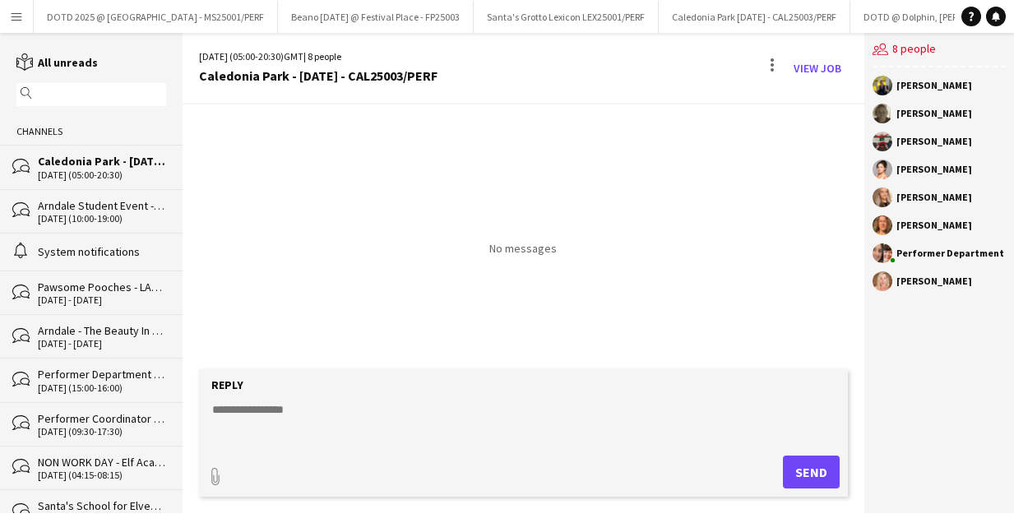
click at [334, 435] on textarea at bounding box center [527, 422] width 632 height 43
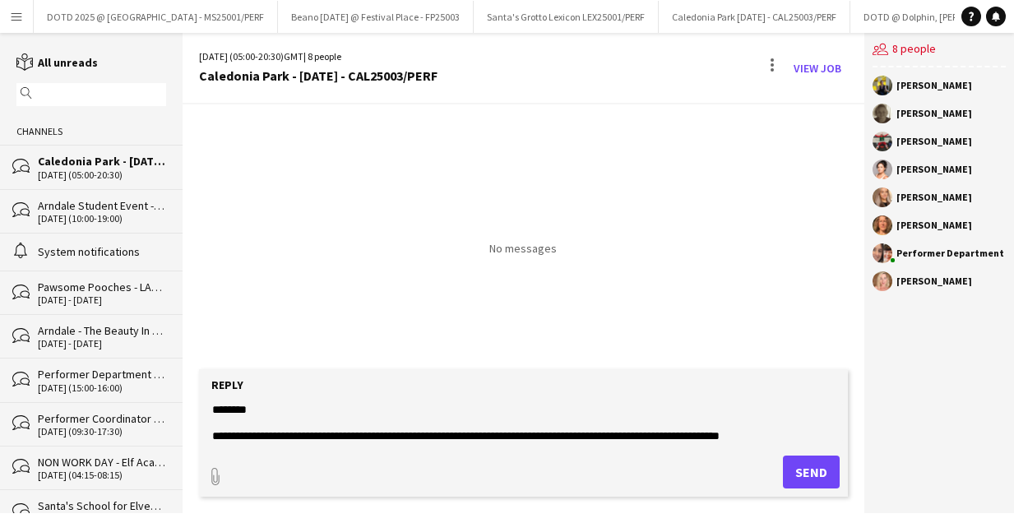
click at [577, 429] on textarea "**********" at bounding box center [527, 422] width 632 height 43
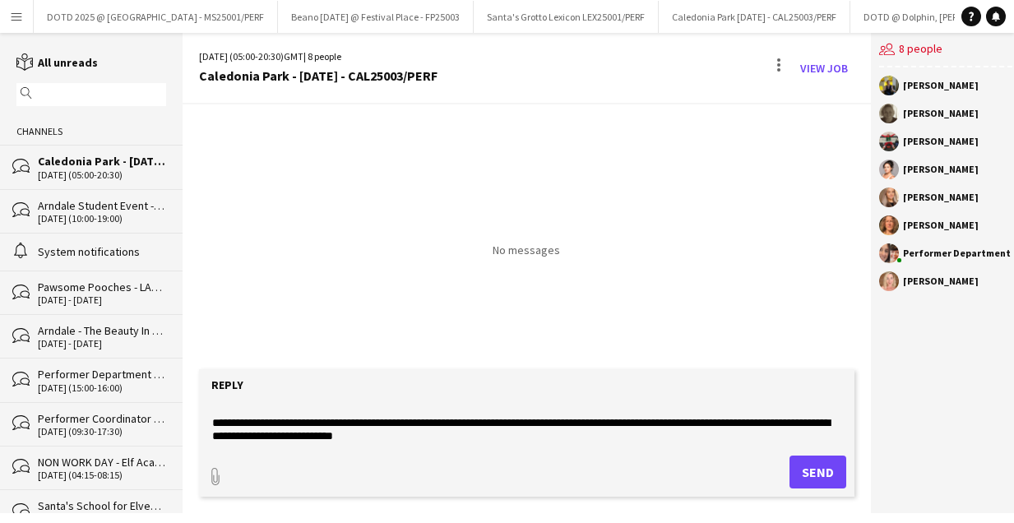
scroll to position [12, 0]
click at [457, 433] on textarea "**********" at bounding box center [527, 422] width 632 height 43
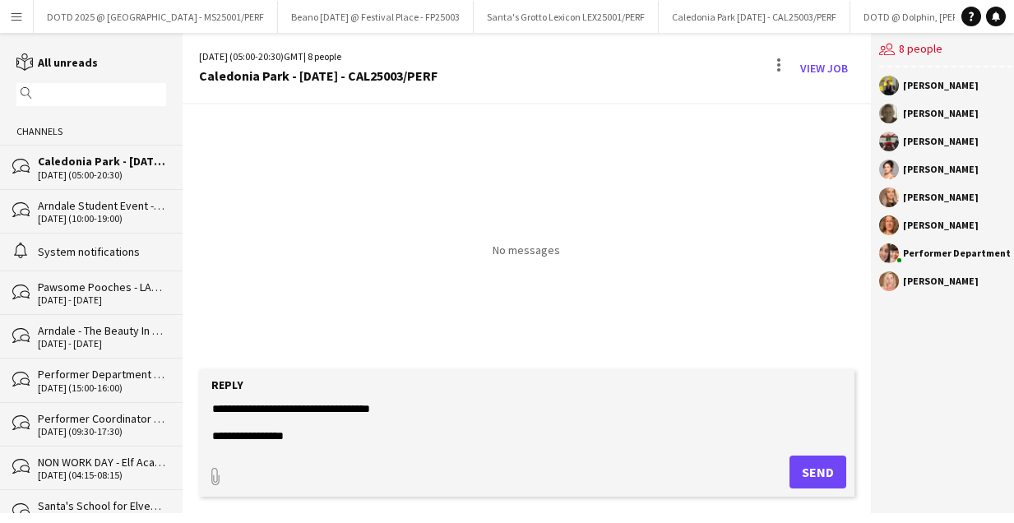
scroll to position [158, 0]
type textarea "**********"
click at [799, 477] on button "Send" at bounding box center [817, 472] width 57 height 33
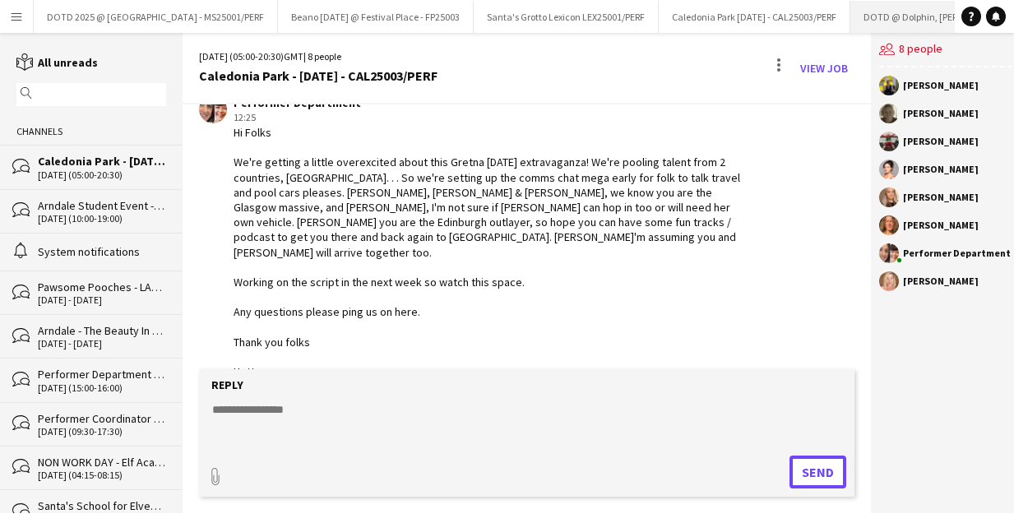
scroll to position [154, 0]
